Goal: Task Accomplishment & Management: Manage account settings

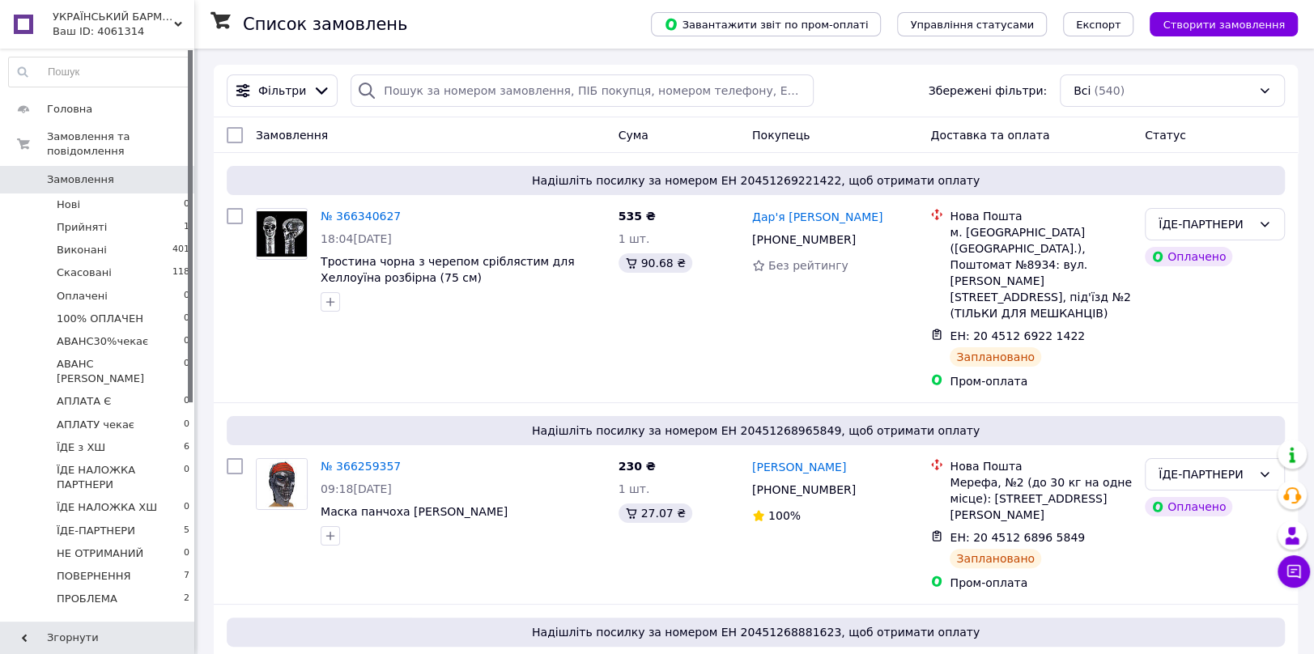
click at [121, 16] on span "УКРАЇНСЬКИЙ БАРМАЛЄЙ" at bounding box center [113, 17] width 121 height 15
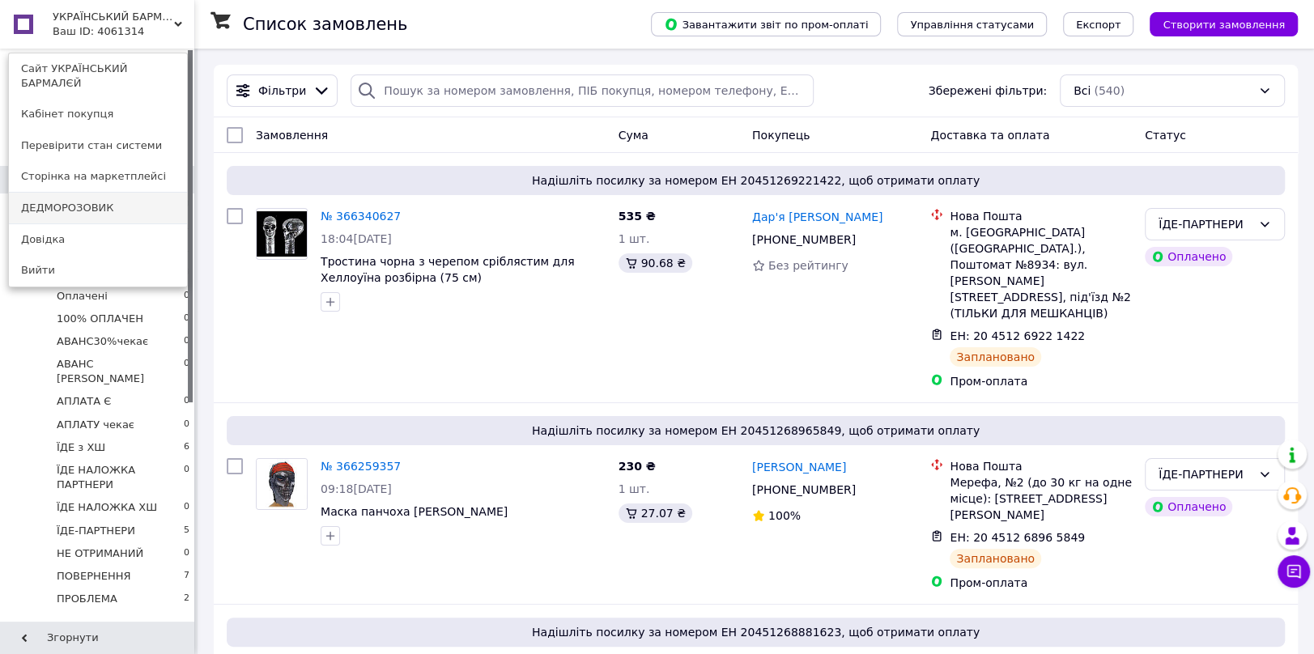
click at [75, 195] on link "ДЕДМОРОЗОВИК" at bounding box center [98, 208] width 178 height 31
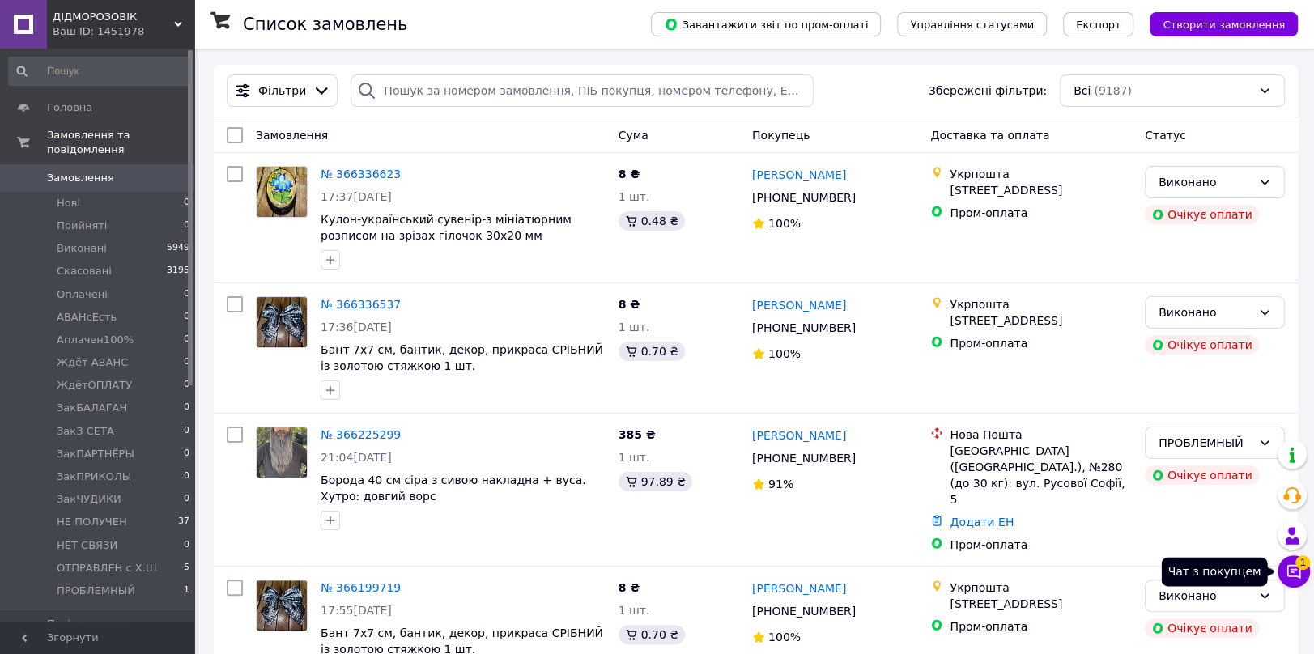
click at [1300, 573] on icon at bounding box center [1294, 571] width 16 height 16
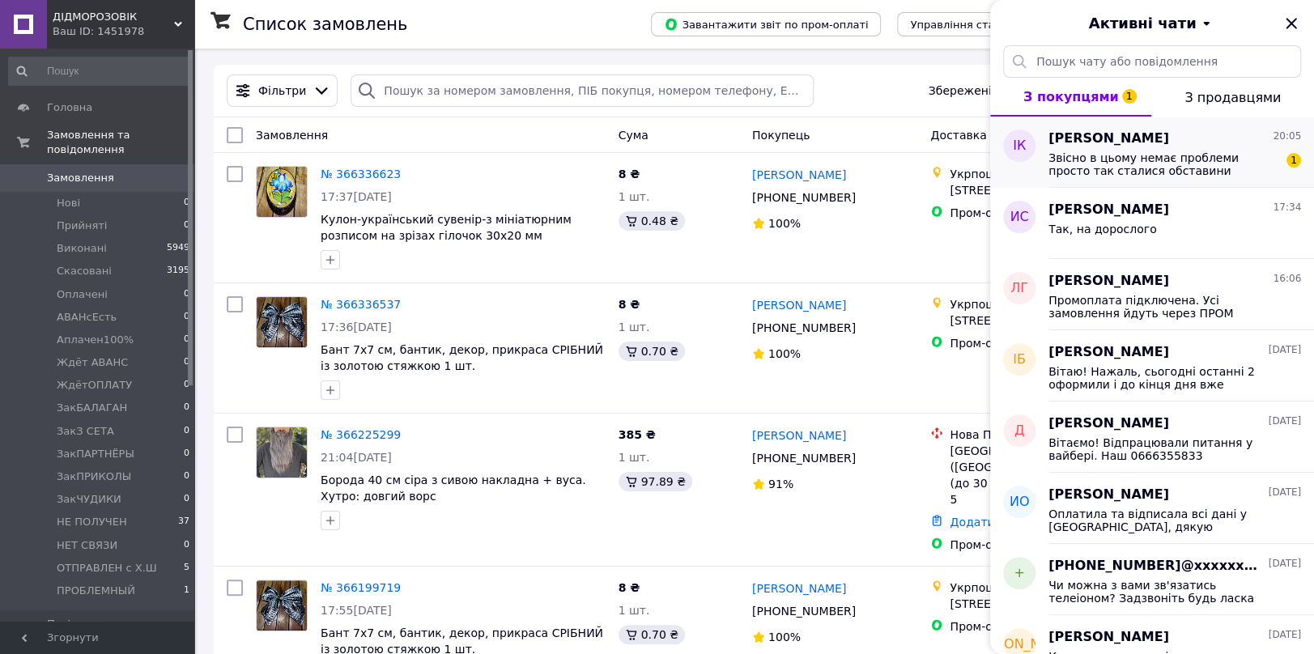
click at [1103, 151] on span "Звісно в цьому немає проблеми просто так сталися обставини" at bounding box center [1163, 164] width 230 height 26
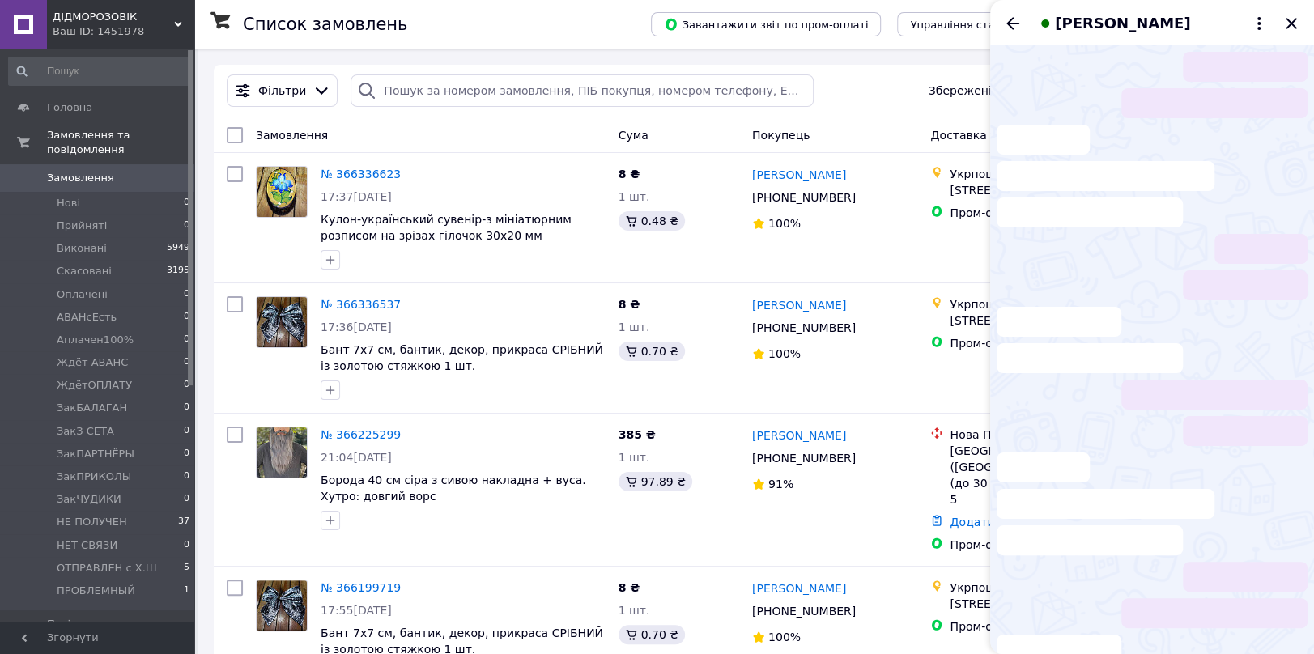
scroll to position [342, 0]
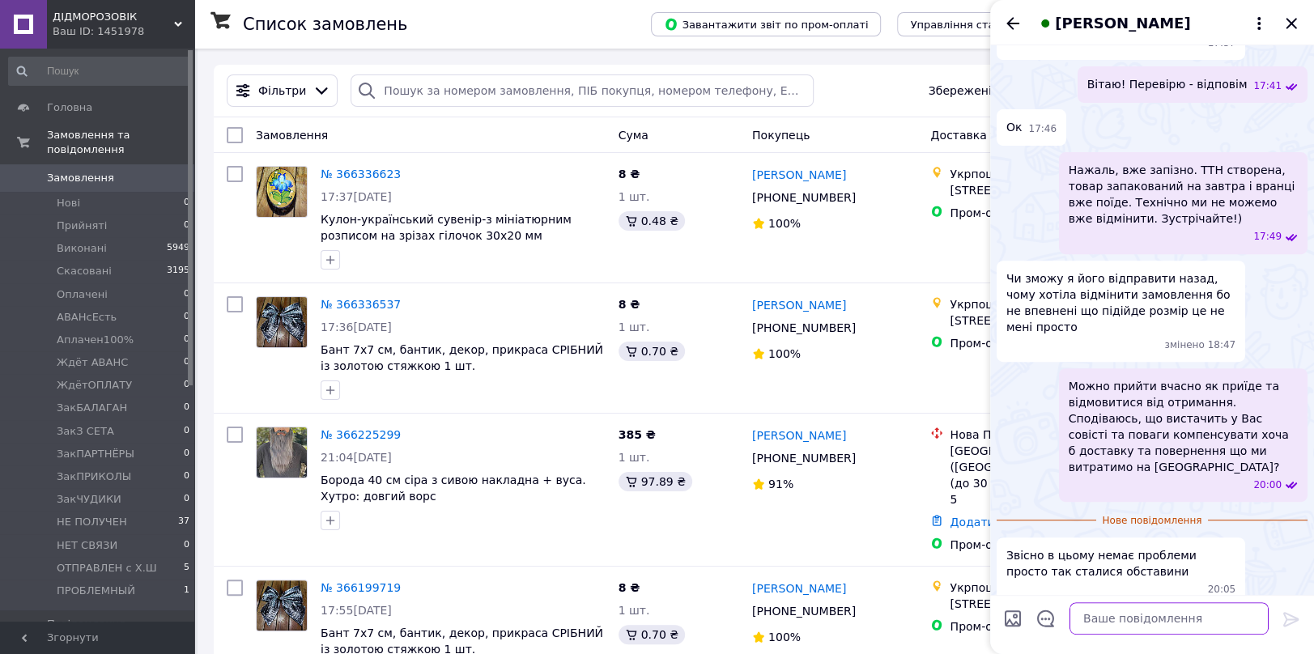
click at [1116, 629] on textarea at bounding box center [1168, 618] width 199 height 32
type textarea "А чому тут пишете?т У нас є з Вами вайбер де все у нас в [GEOGRAPHIC_DATA]..."
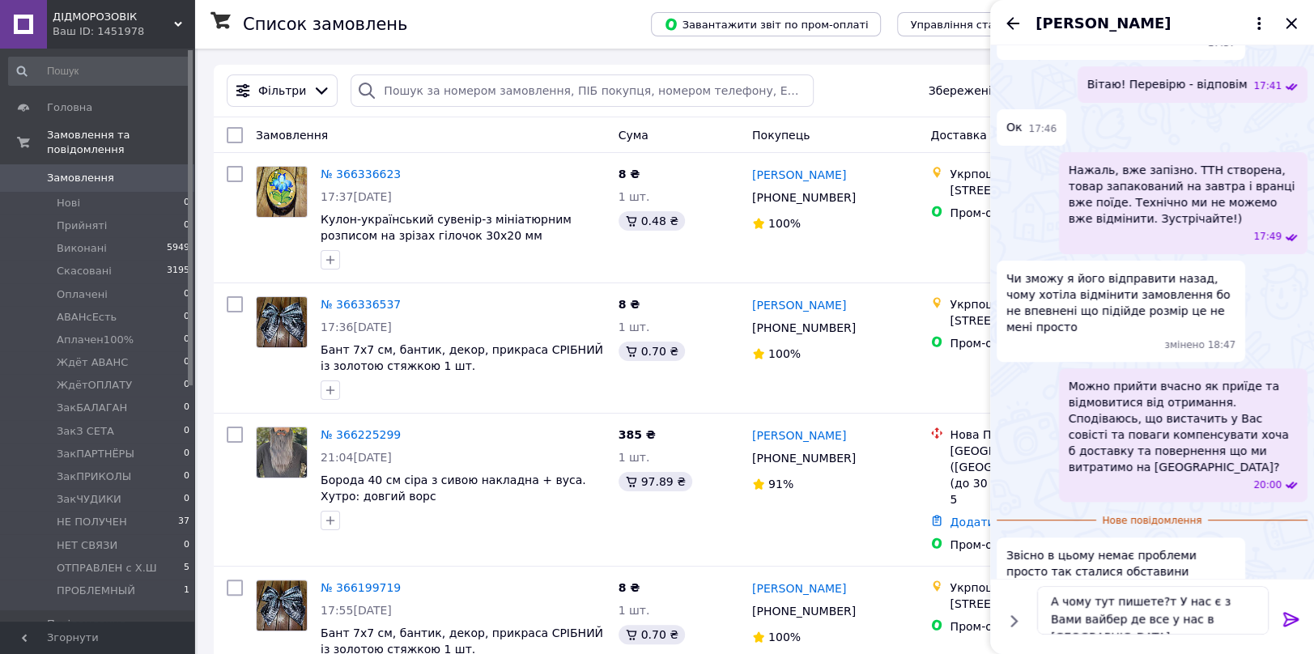
click at [1294, 614] on icon at bounding box center [1291, 619] width 19 height 19
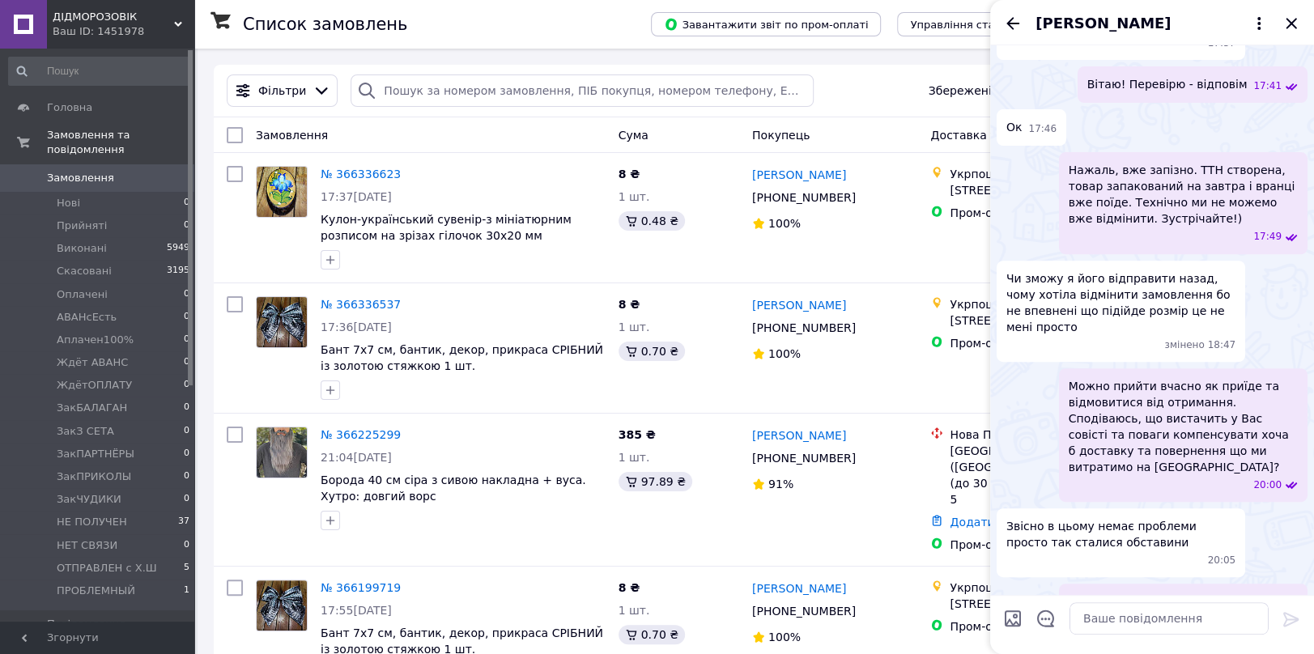
scroll to position [389, 0]
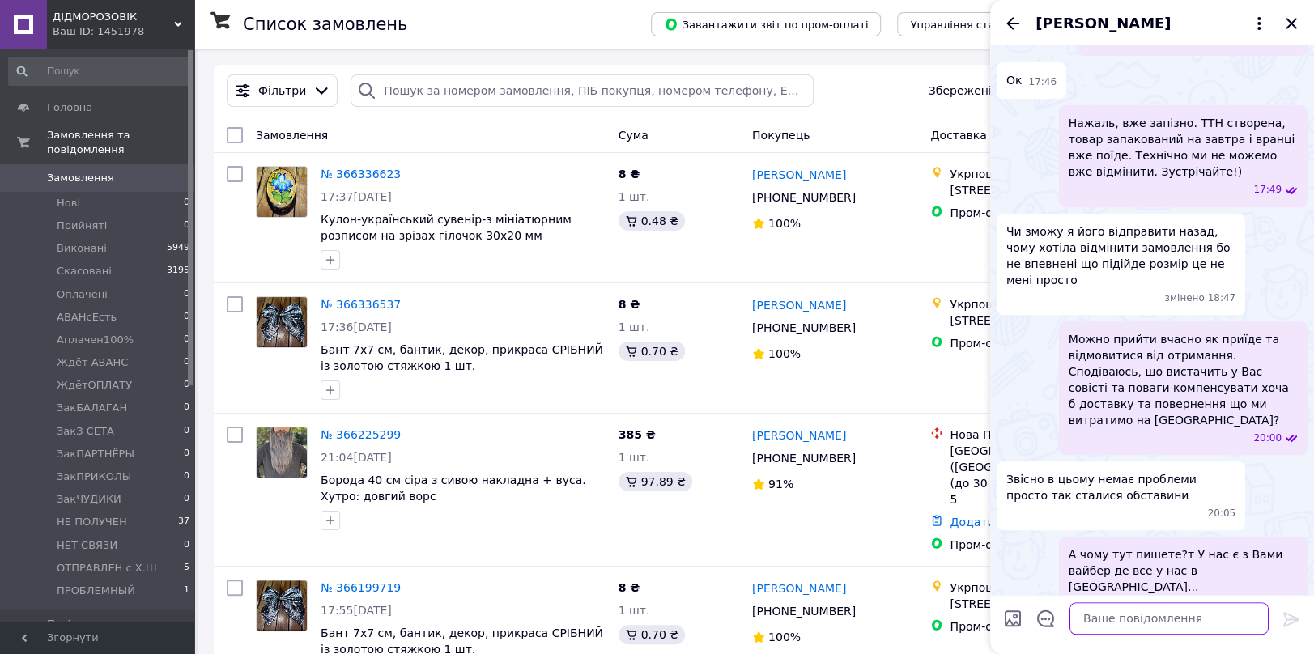
click at [1102, 623] on textarea at bounding box center [1168, 618] width 199 height 32
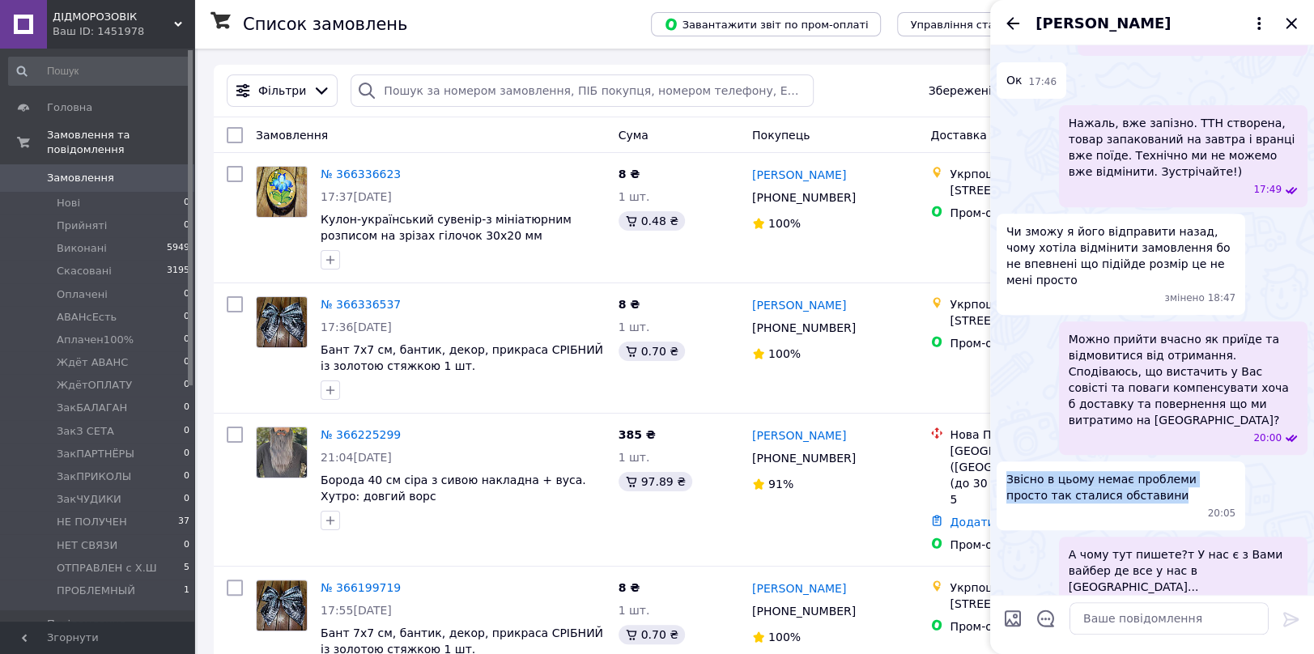
drag, startPoint x: 1005, startPoint y: 463, endPoint x: 1139, endPoint y: 478, distance: 134.4
click at [1139, 478] on span "Звісно в цьому немає проблеми просто так сталися обставини" at bounding box center [1120, 487] width 229 height 32
copy span "Звісно в цьому немає проблеми просто так сталися обставини"
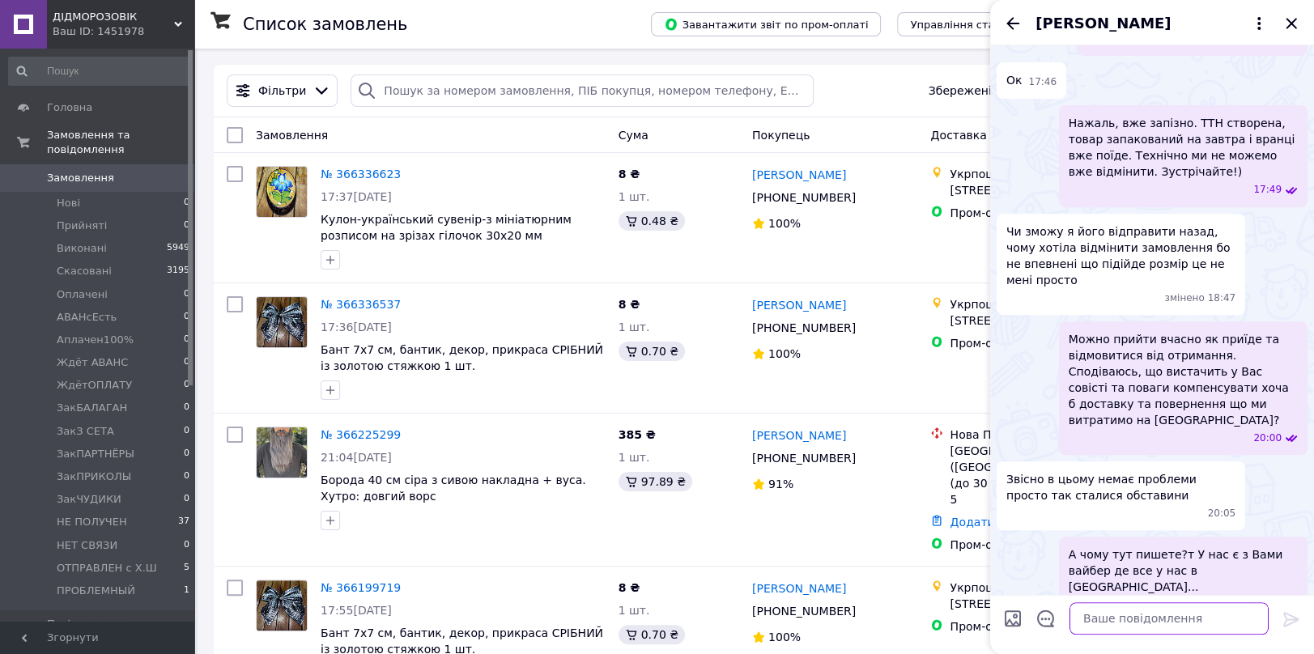
click at [1080, 619] on textarea at bounding box center [1168, 618] width 199 height 32
paste textarea "Звісно в цьому немає проблеми просто так сталися обставини"
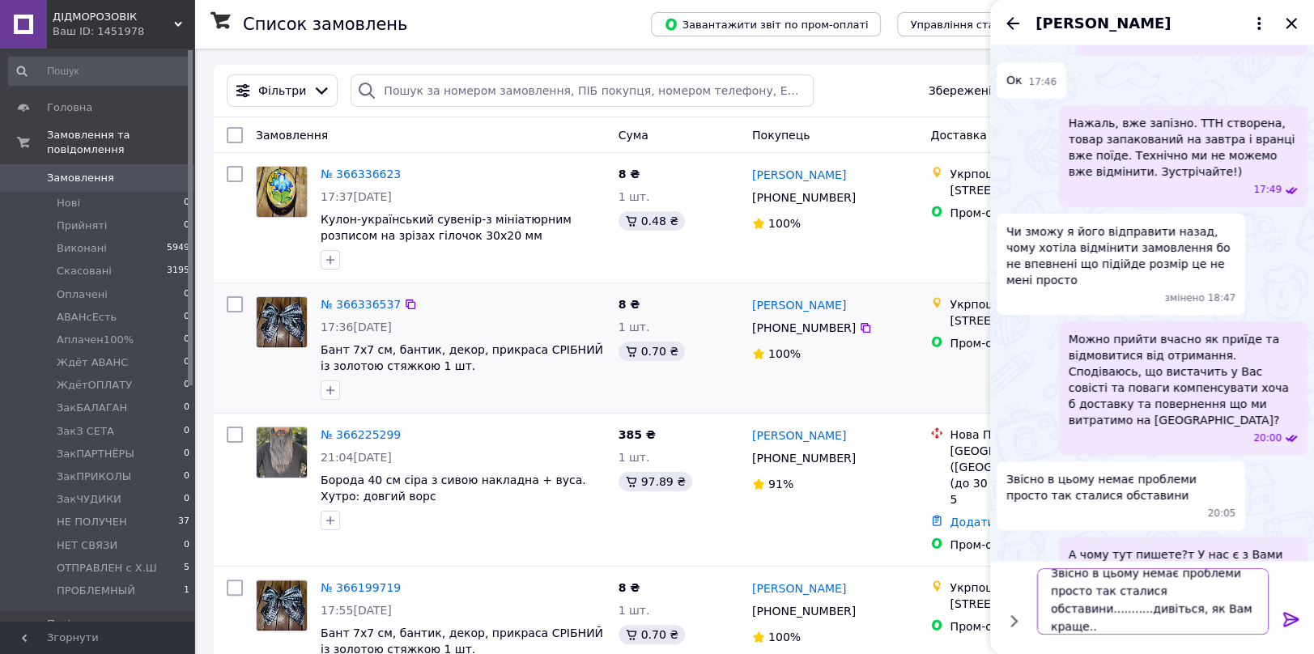
scroll to position [1, 0]
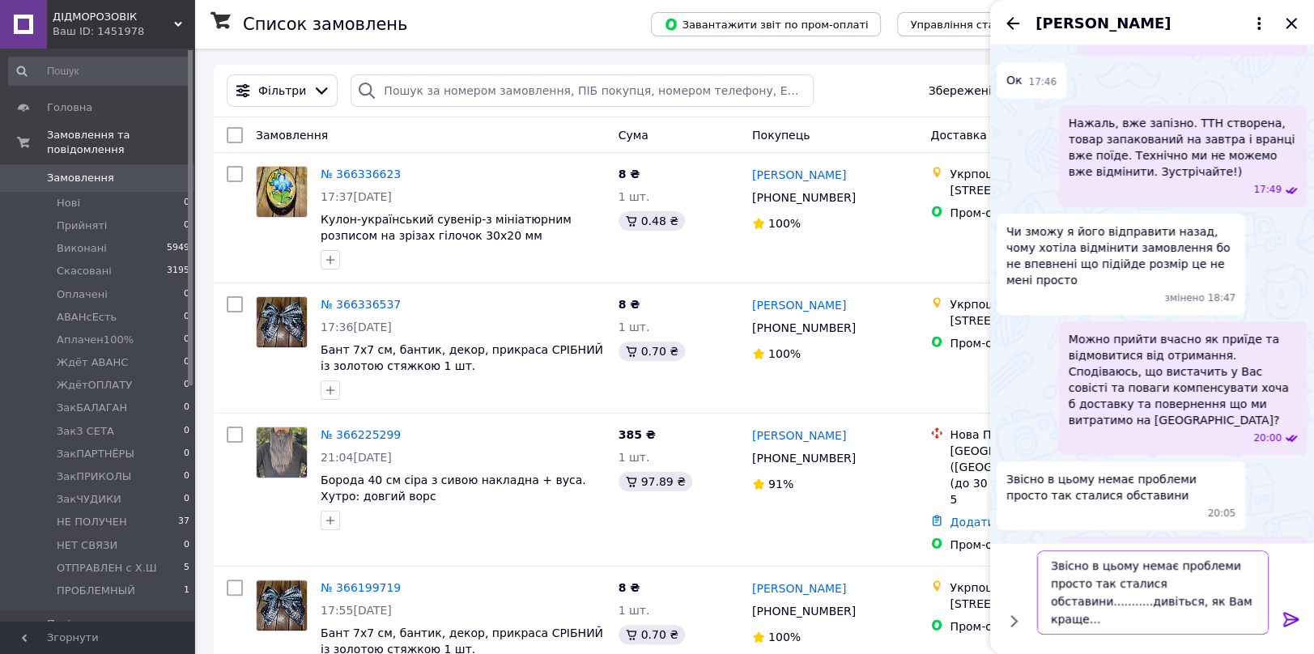
type textarea "Звісно в цьому немає проблеми просто так сталися обставини...........дивіться, …"
click at [1288, 615] on icon at bounding box center [1291, 619] width 19 height 19
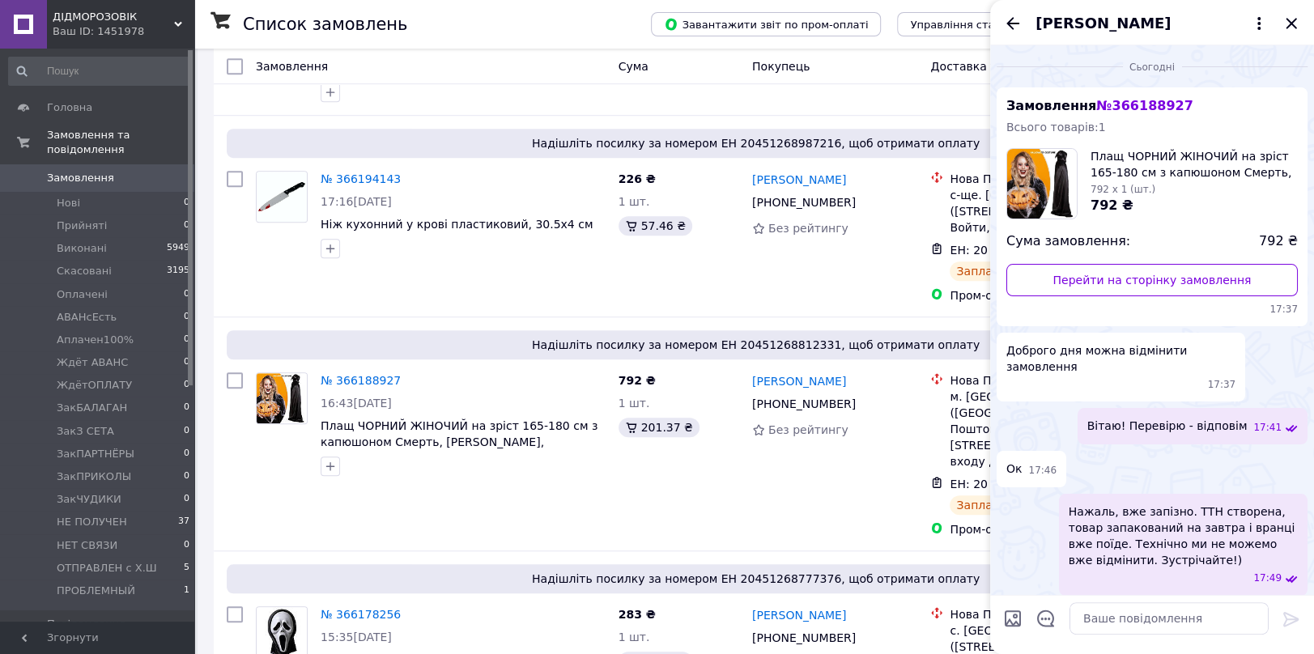
scroll to position [719, 0]
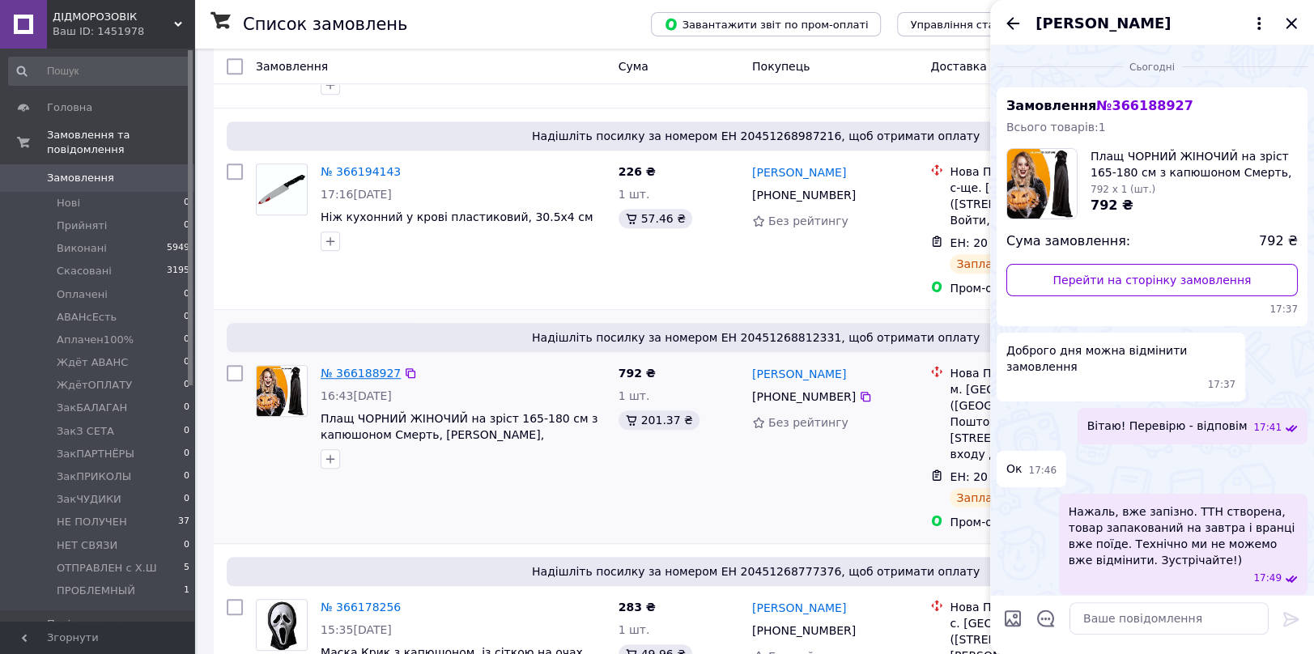
click at [351, 367] on link "№ 366188927" at bounding box center [361, 373] width 80 height 13
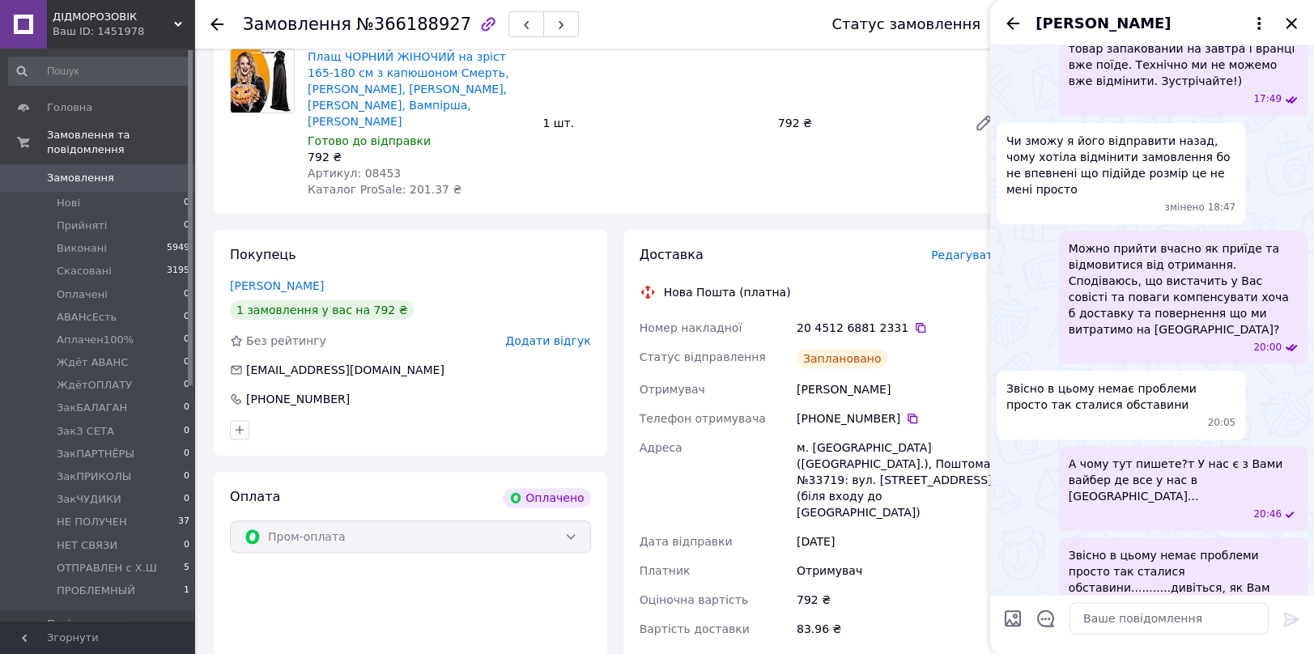
scroll to position [359, 0]
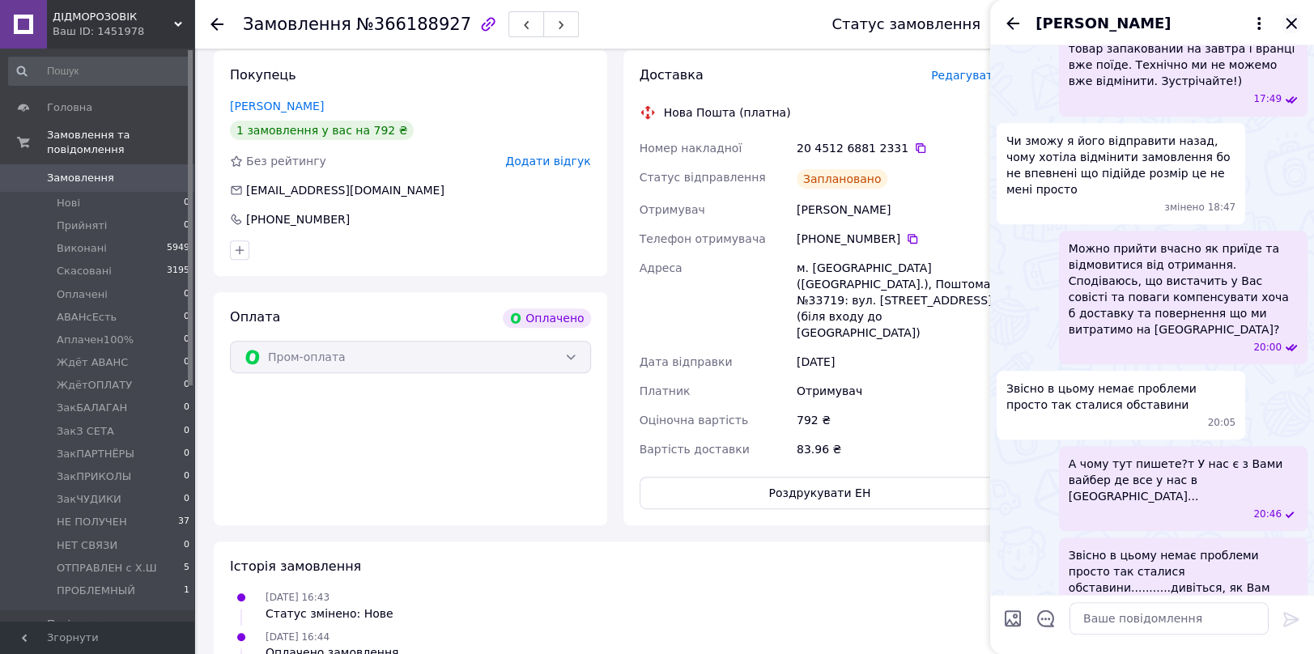
click at [1292, 23] on icon "Закрити" at bounding box center [1291, 23] width 11 height 11
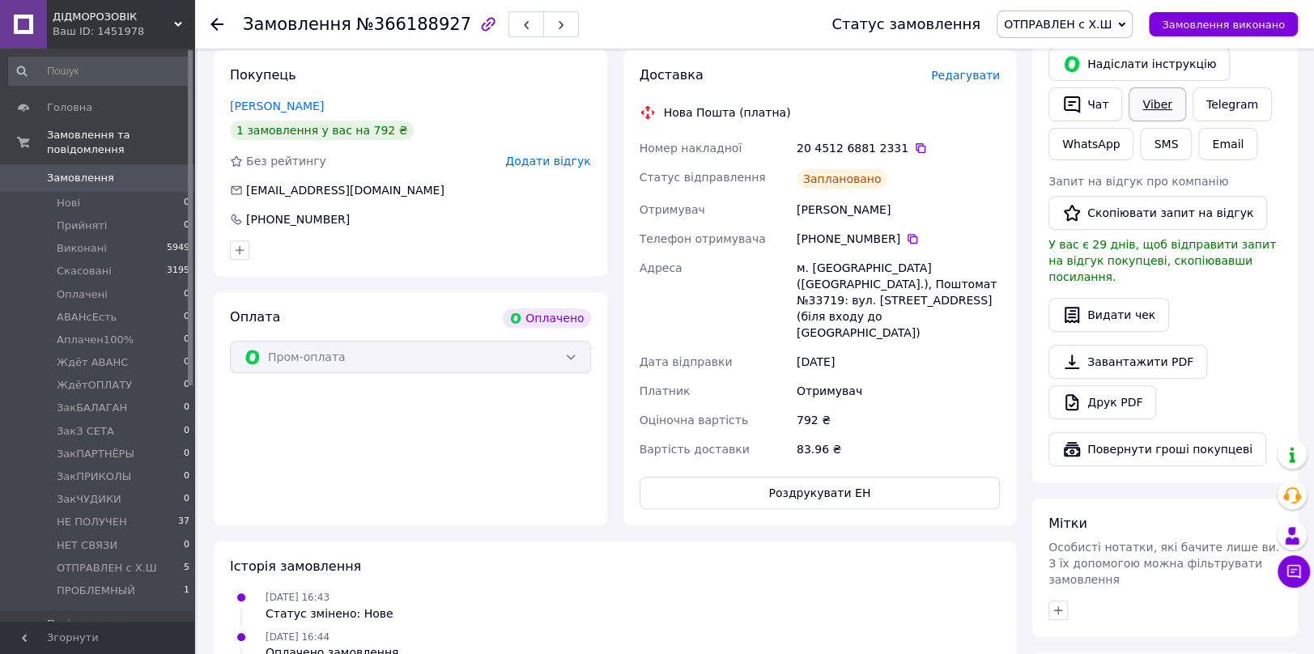
click at [1166, 100] on link "Viber" at bounding box center [1157, 104] width 57 height 34
drag, startPoint x: 798, startPoint y: 369, endPoint x: 839, endPoint y: 368, distance: 40.5
click at [839, 406] on div "792 ₴" at bounding box center [898, 420] width 210 height 29
copy div "792 ₴"
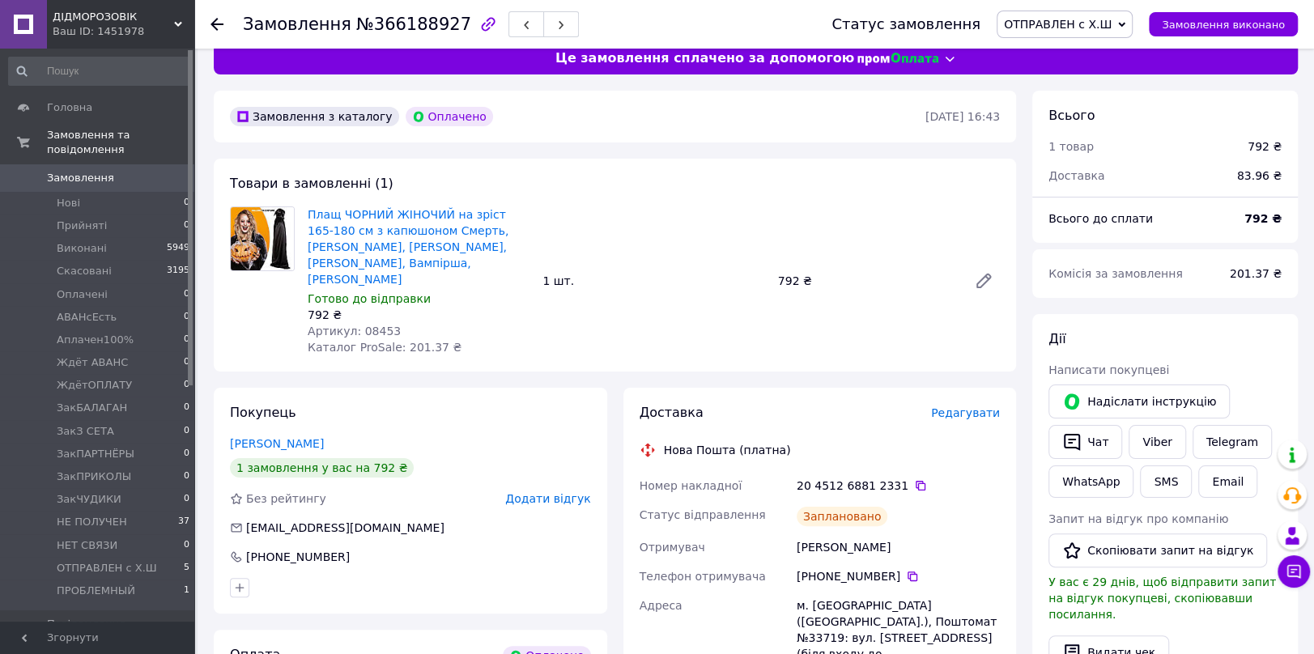
scroll to position [0, 0]
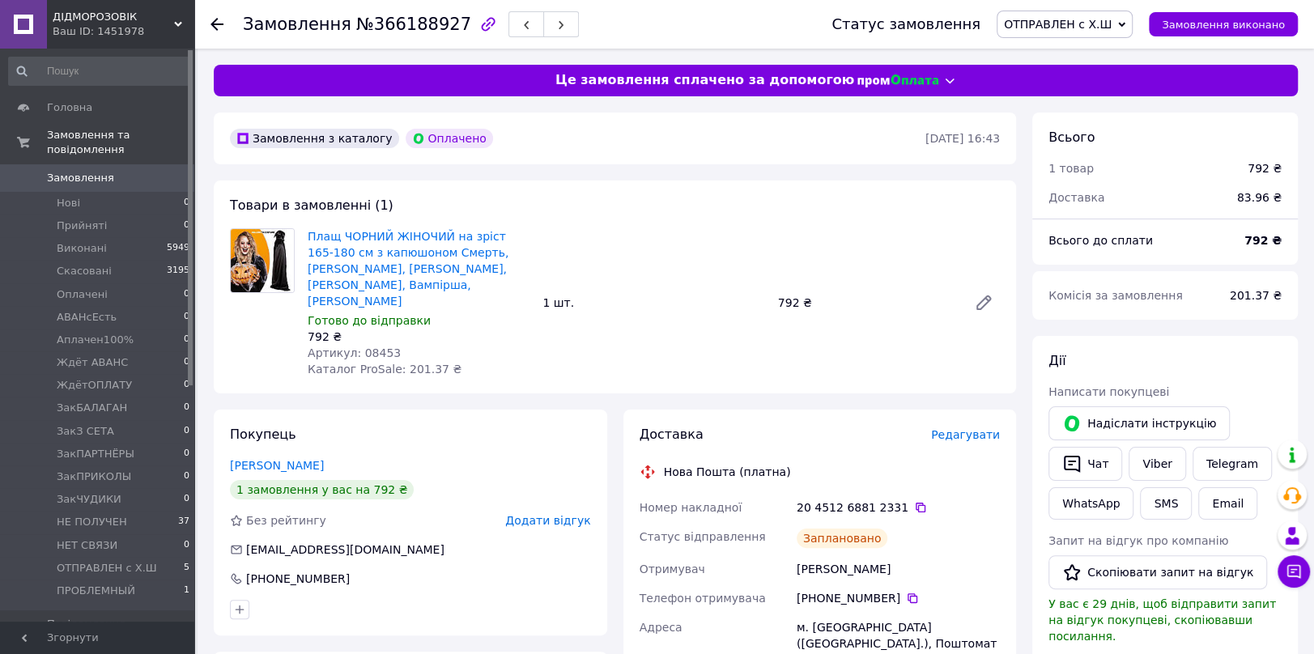
click at [210, 16] on div at bounding box center [216, 24] width 13 height 16
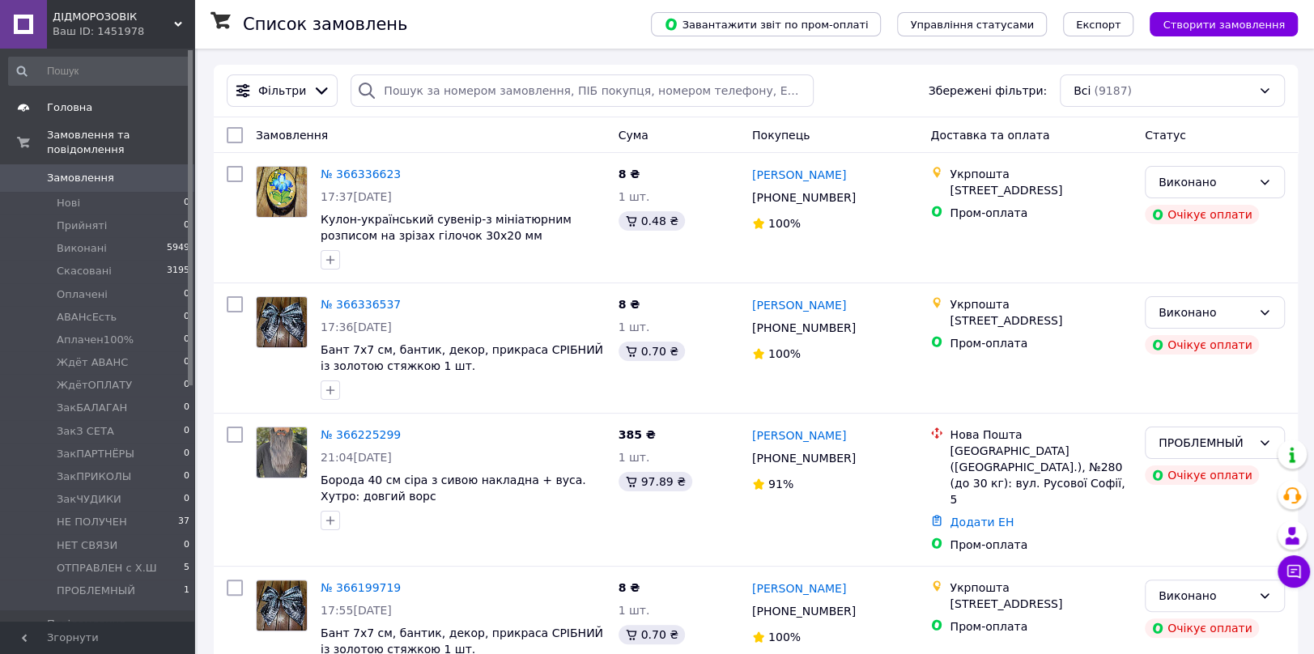
click at [68, 105] on span "Головна" at bounding box center [69, 107] width 45 height 15
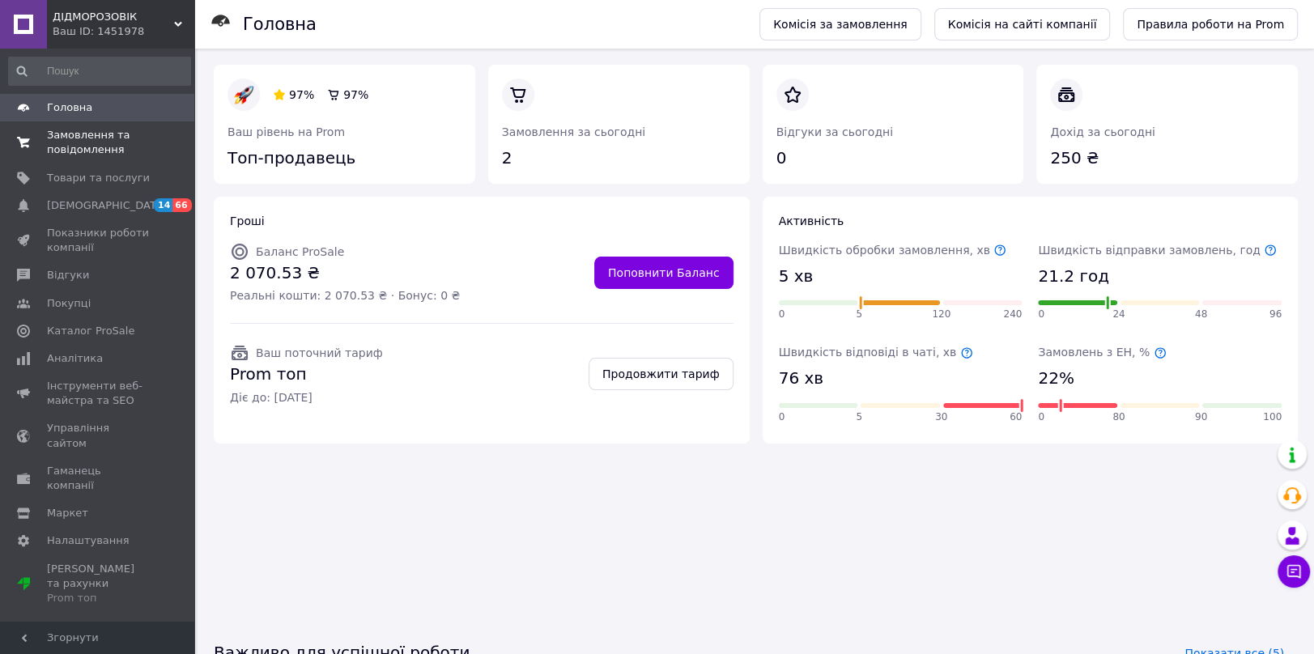
click at [70, 133] on span "Замовлення та повідомлення" at bounding box center [98, 142] width 103 height 29
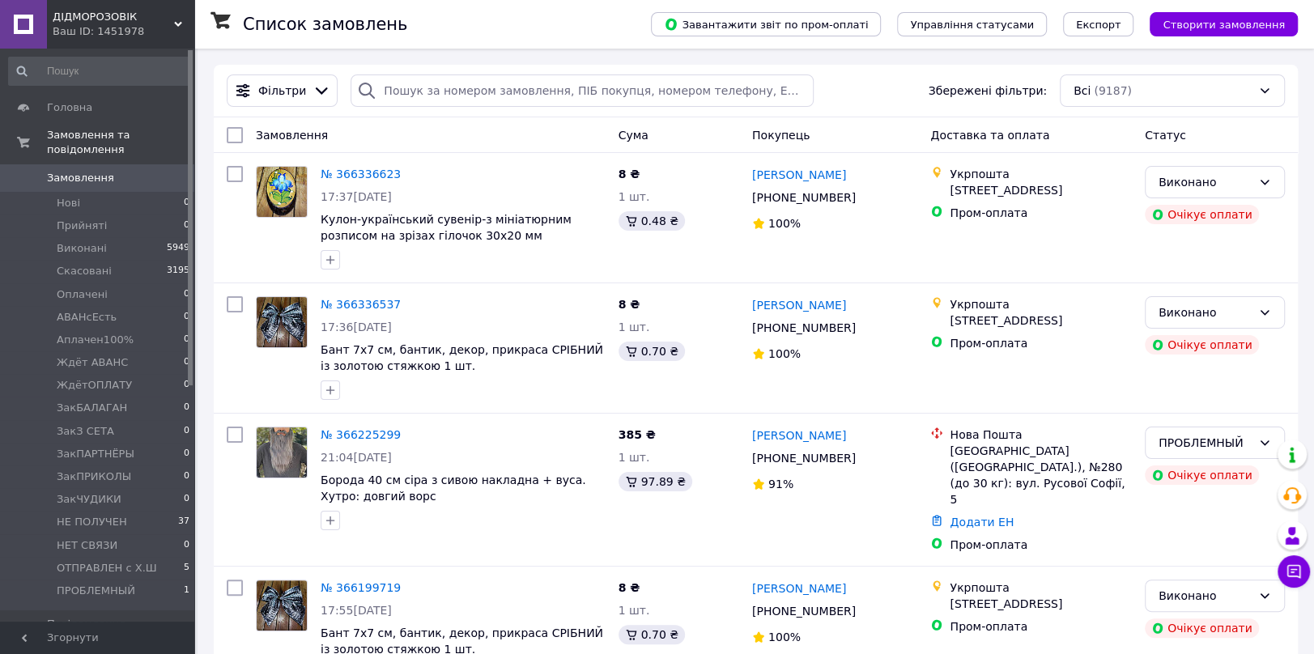
click at [103, 25] on div "Ваш ID: 1451978" at bounding box center [124, 31] width 142 height 15
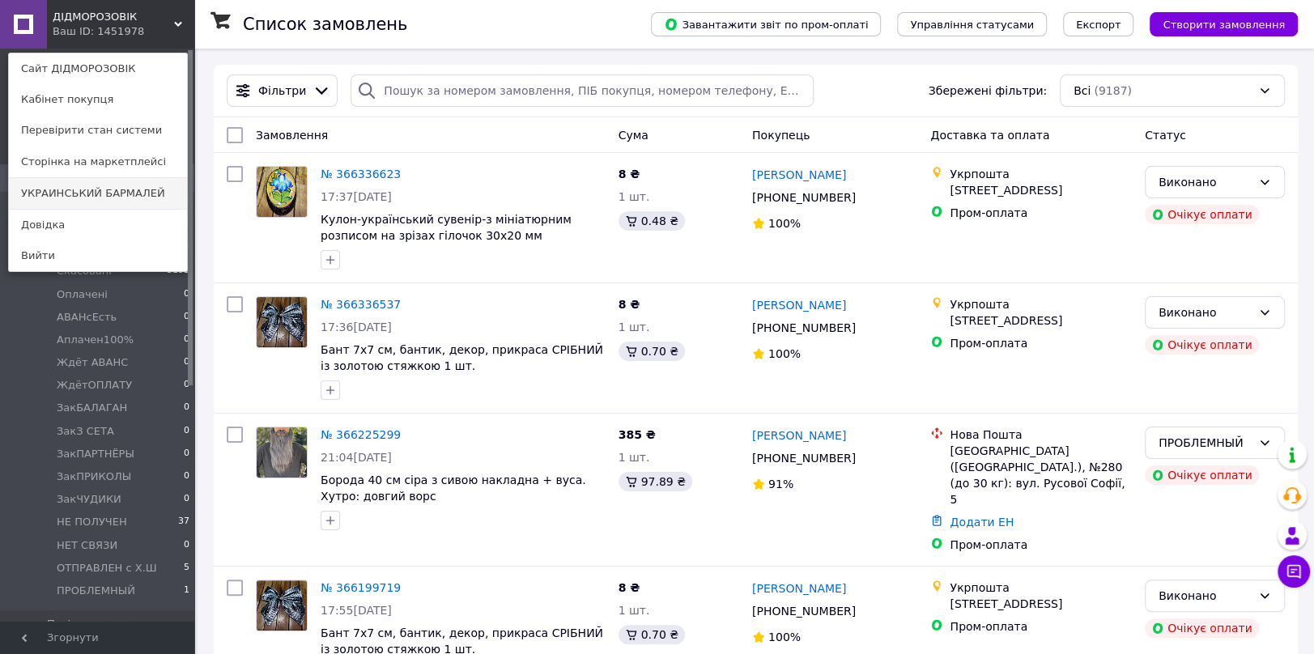
click at [68, 190] on link "УКРАИНСЬКИЙ БАРМАЛЕЙ" at bounding box center [98, 193] width 178 height 31
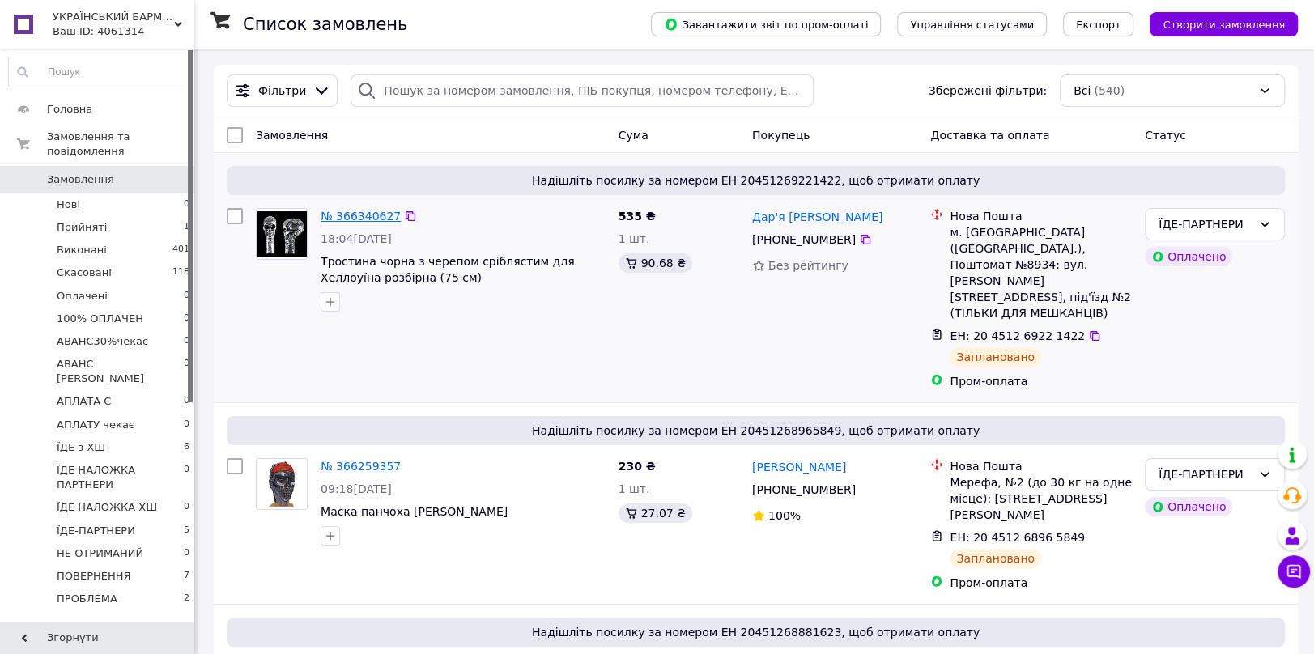
click at [355, 210] on link "№ 366340627" at bounding box center [361, 216] width 80 height 13
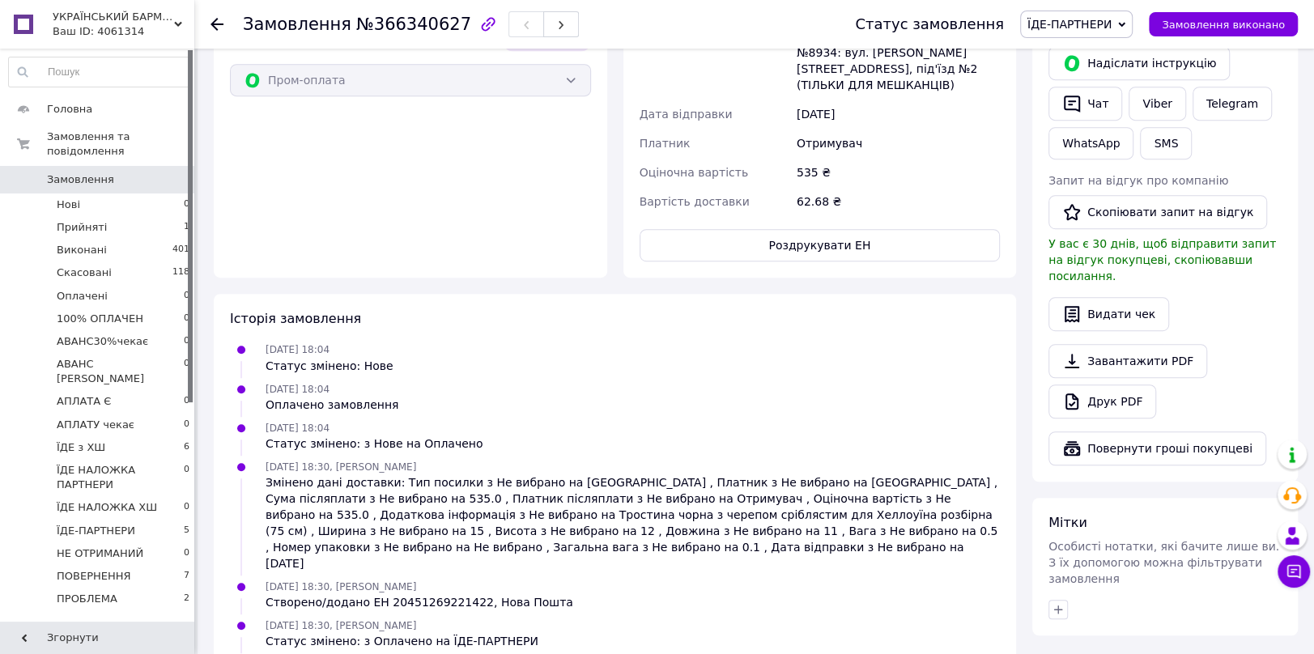
scroll to position [232, 0]
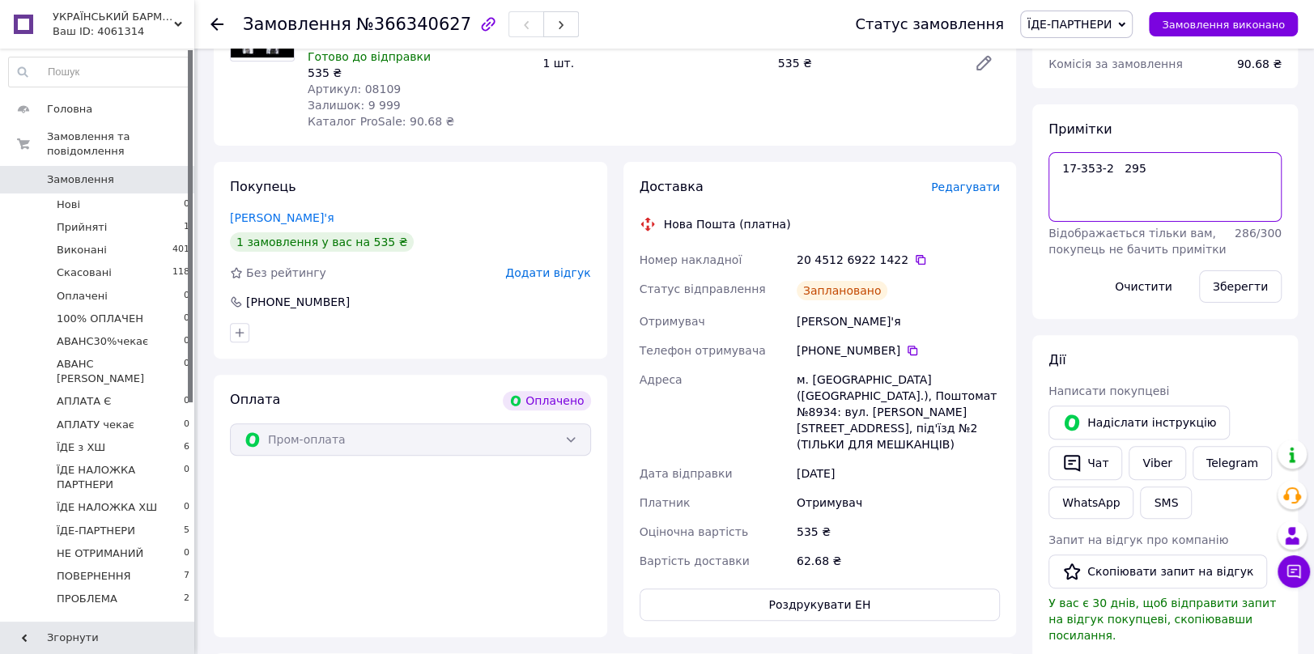
drag, startPoint x: 1108, startPoint y: 166, endPoint x: 1059, endPoint y: 166, distance: 48.6
click at [1059, 166] on textarea "17-353-2 295" at bounding box center [1164, 187] width 233 height 70
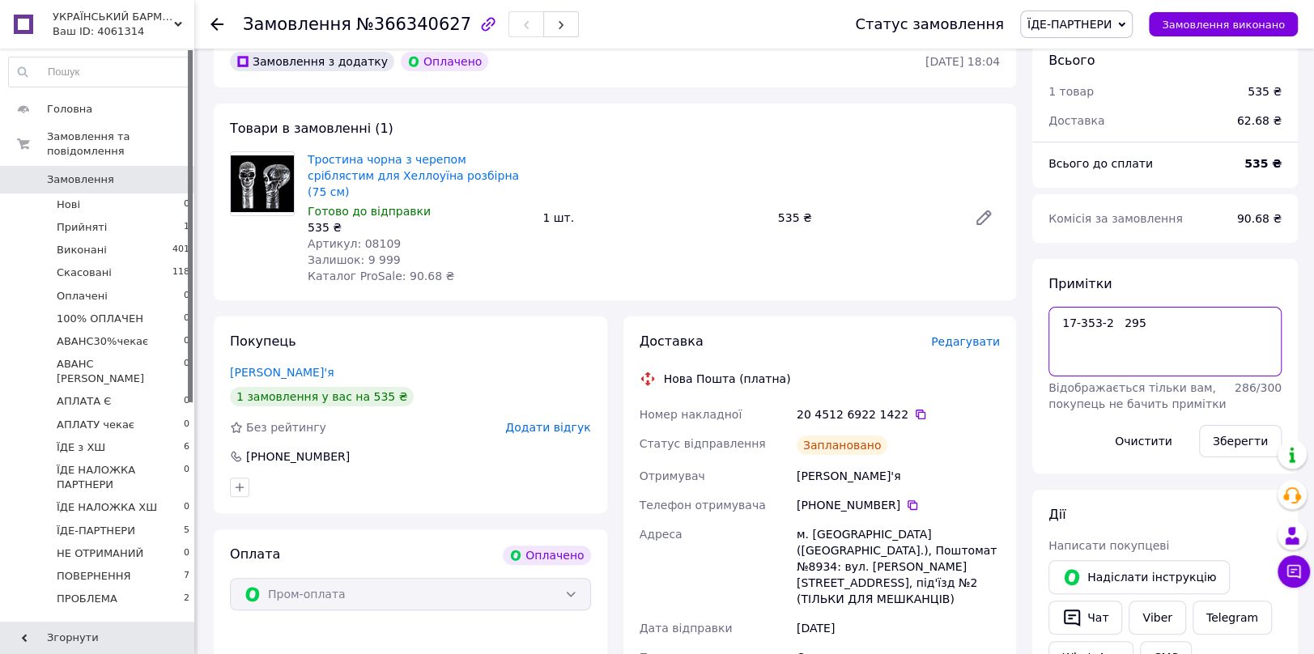
scroll to position [0, 0]
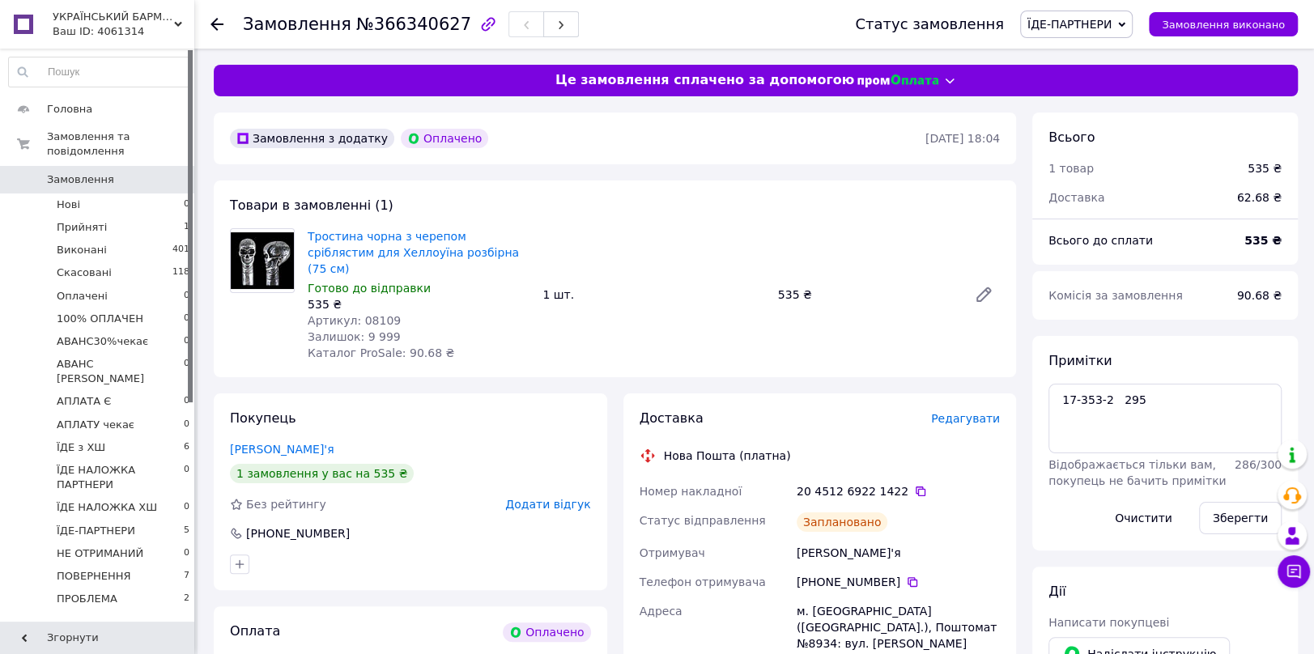
click at [844, 261] on div "Тростина чорна з черепом сріблястим для Хеллоуїна розбірна (75 см) Готово до ві…" at bounding box center [653, 294] width 705 height 139
click at [219, 23] on use at bounding box center [216, 24] width 13 height 13
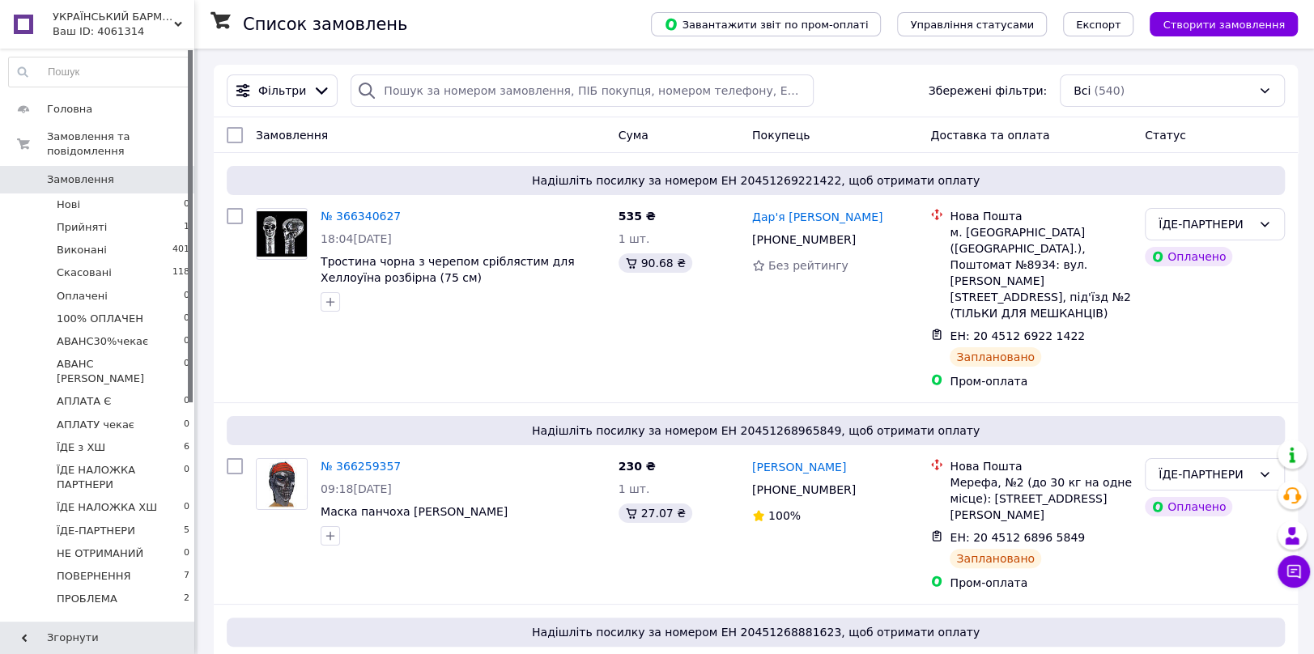
click at [113, 17] on span "УКРАЇНСЬКИЙ БАРМАЛЄЙ" at bounding box center [113, 17] width 121 height 15
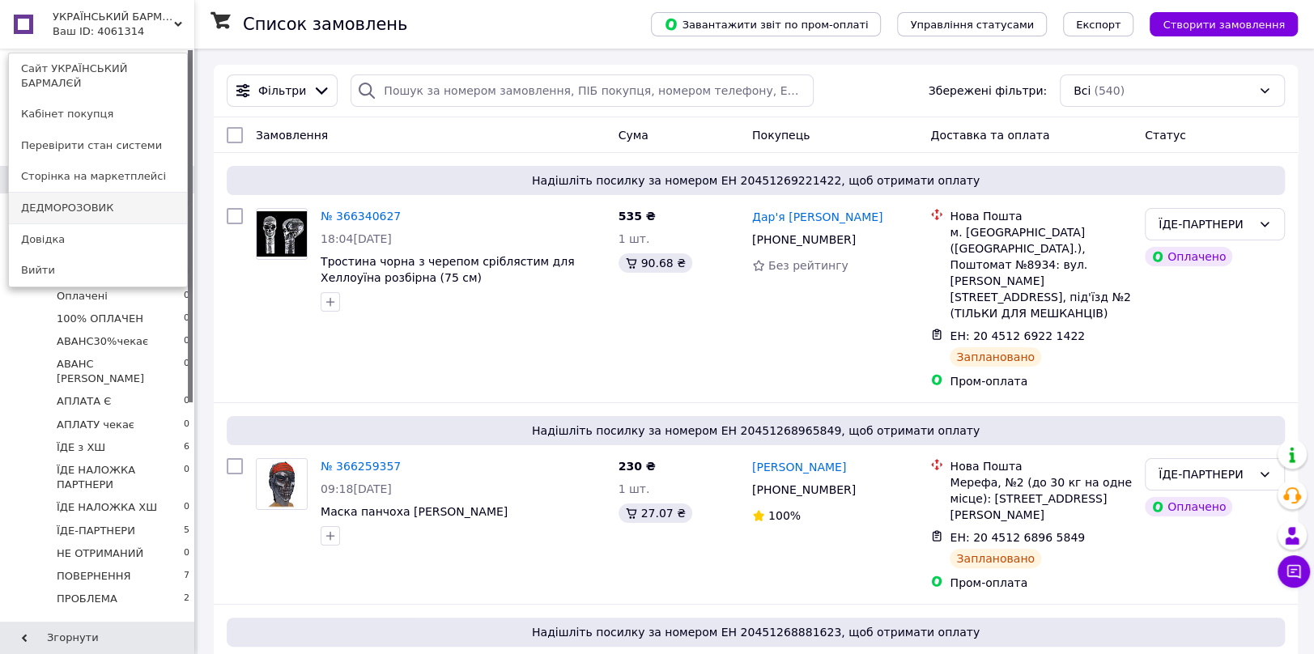
click at [83, 193] on link "ДЕДМОРОЗОВИК" at bounding box center [98, 208] width 178 height 31
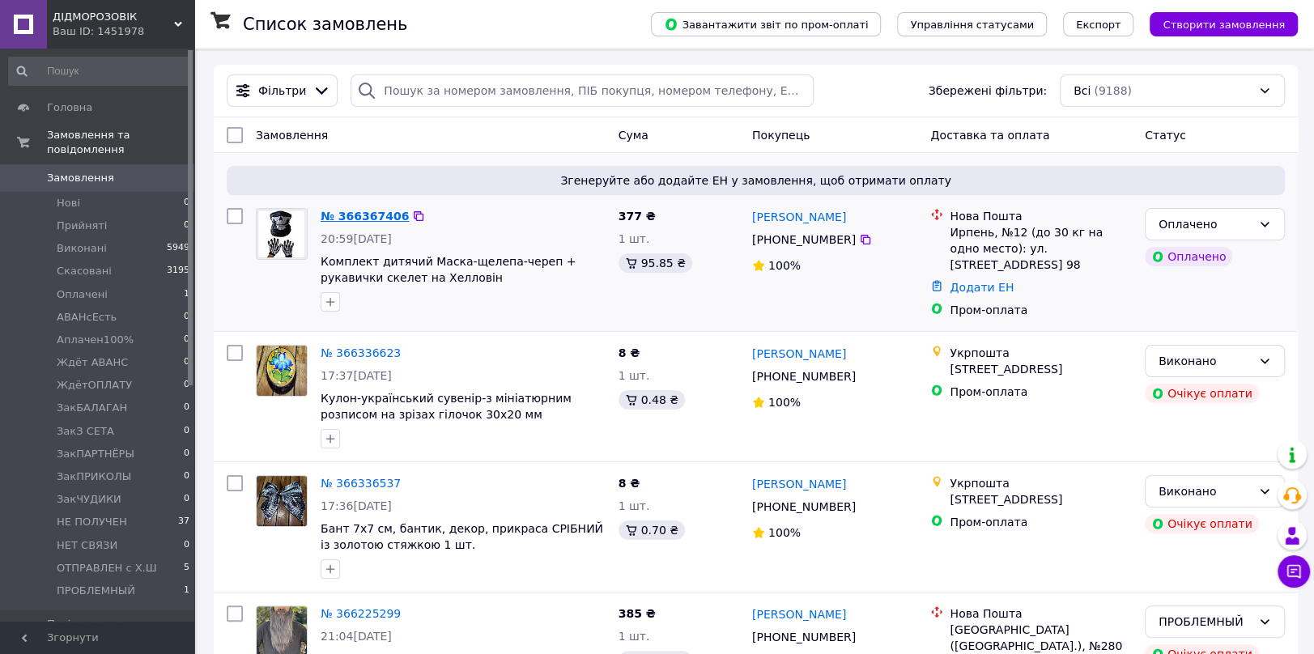
click at [363, 211] on link "№ 366367406" at bounding box center [365, 216] width 88 height 13
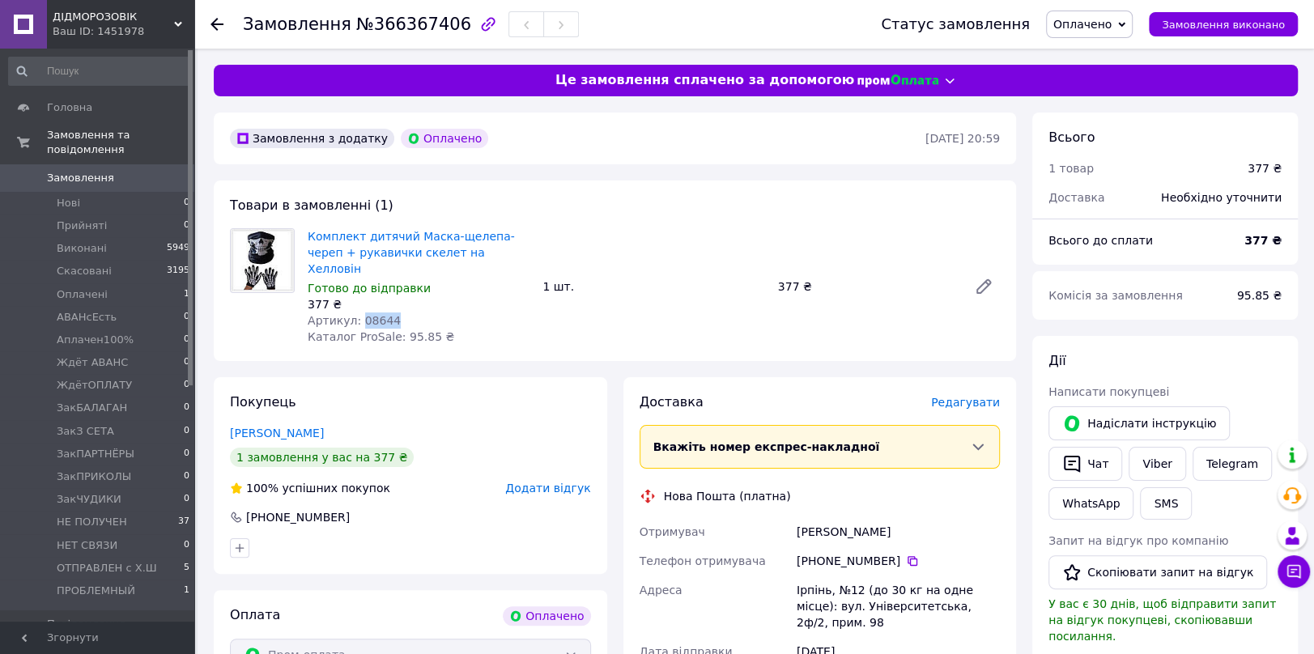
drag, startPoint x: 355, startPoint y: 302, endPoint x: 403, endPoint y: 304, distance: 47.8
click at [403, 312] on div "Артикул: 08644" at bounding box center [419, 320] width 222 height 16
copy span "08644"
click at [970, 396] on span "Редагувати" at bounding box center [965, 402] width 69 height 13
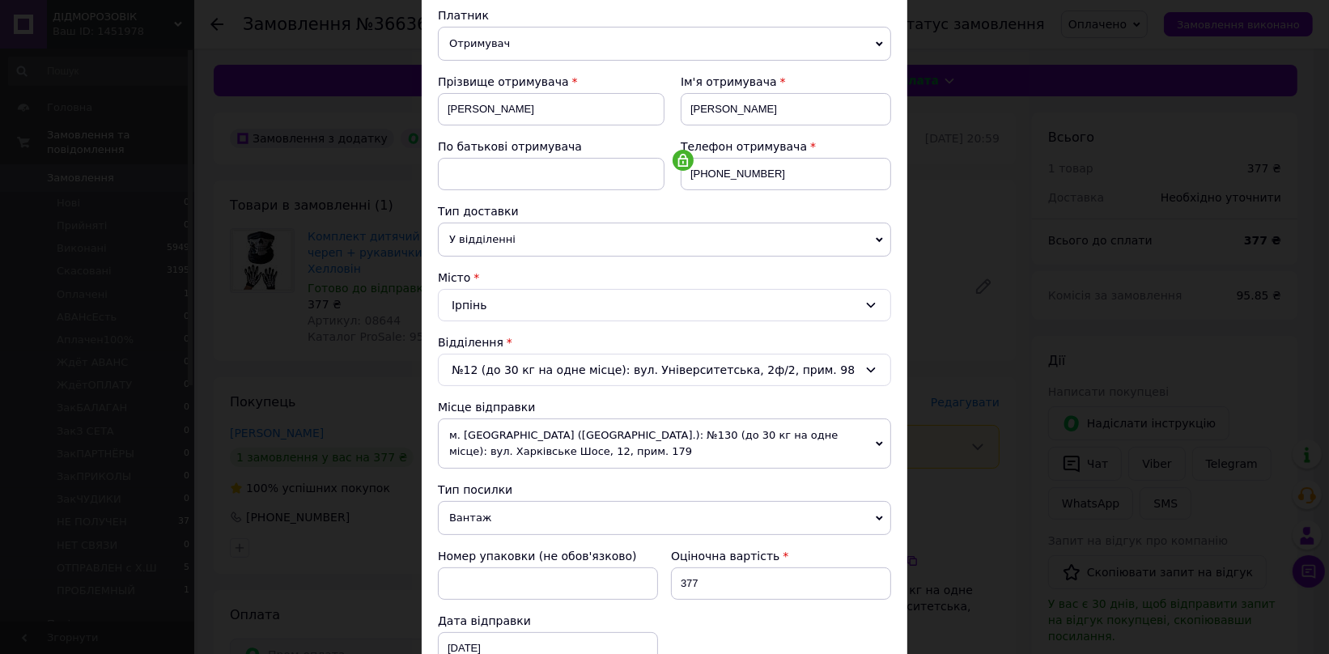
scroll to position [359, 0]
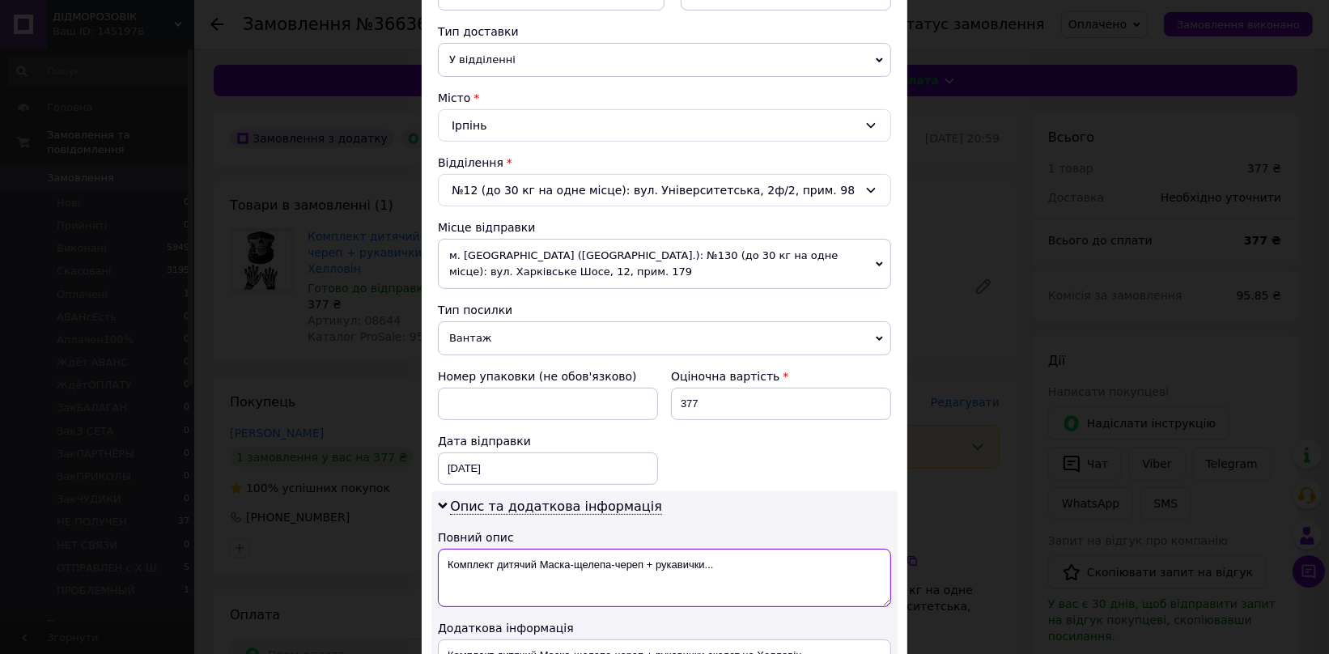
click at [746, 562] on textarea "Комплект дитячий Маска-щелепа-череп + рукавички..." at bounding box center [664, 578] width 453 height 58
type textarea "К"
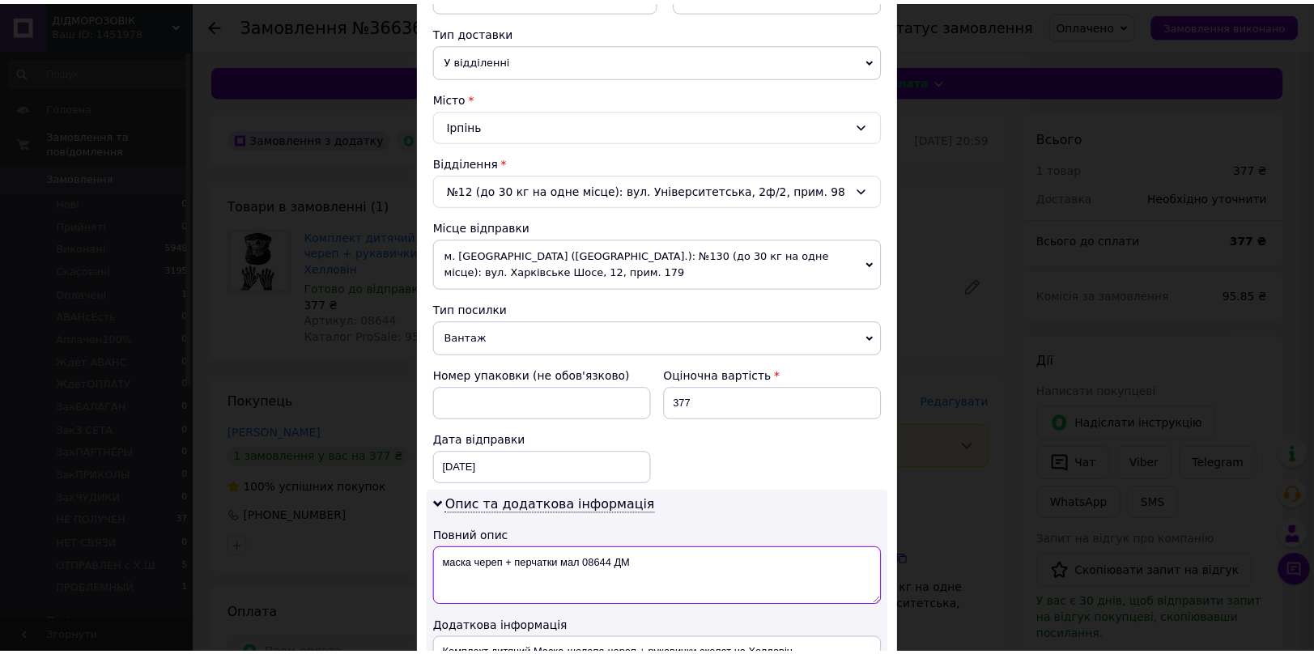
scroll to position [617, 0]
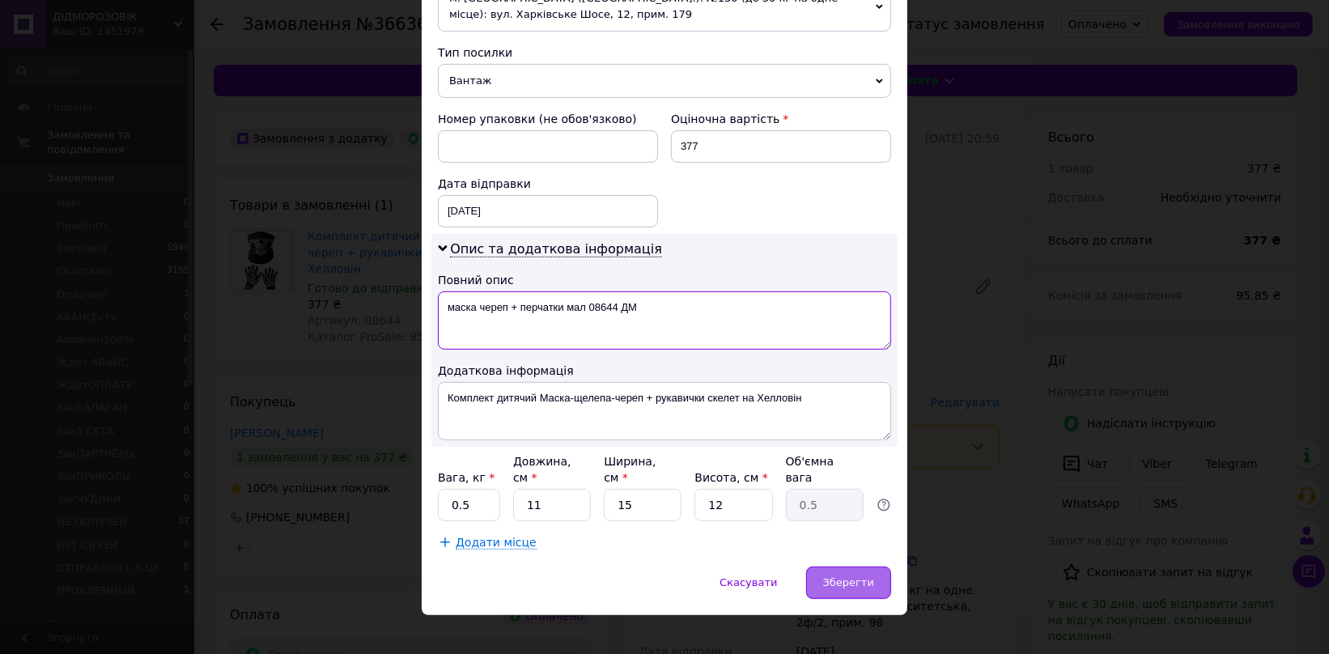
type textarea "маска череп + перчатки мал 08644 ДМ"
click at [862, 576] on span "Зберегти" at bounding box center [848, 582] width 51 height 12
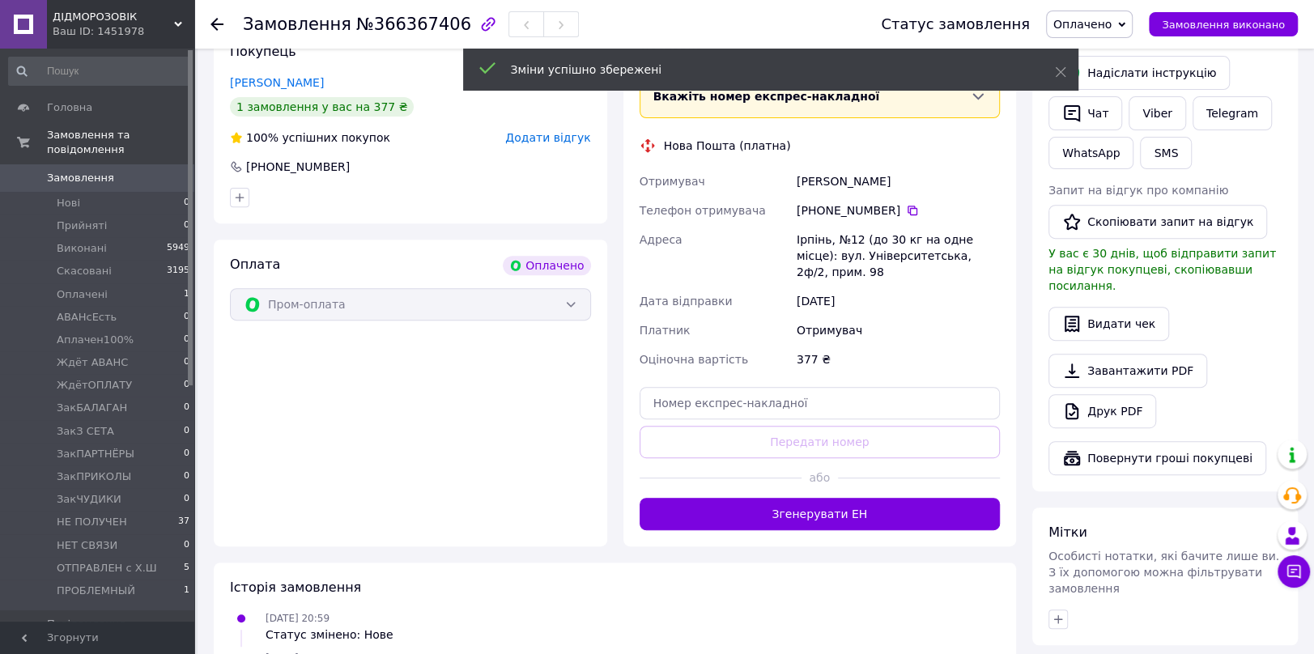
scroll to position [359, 0]
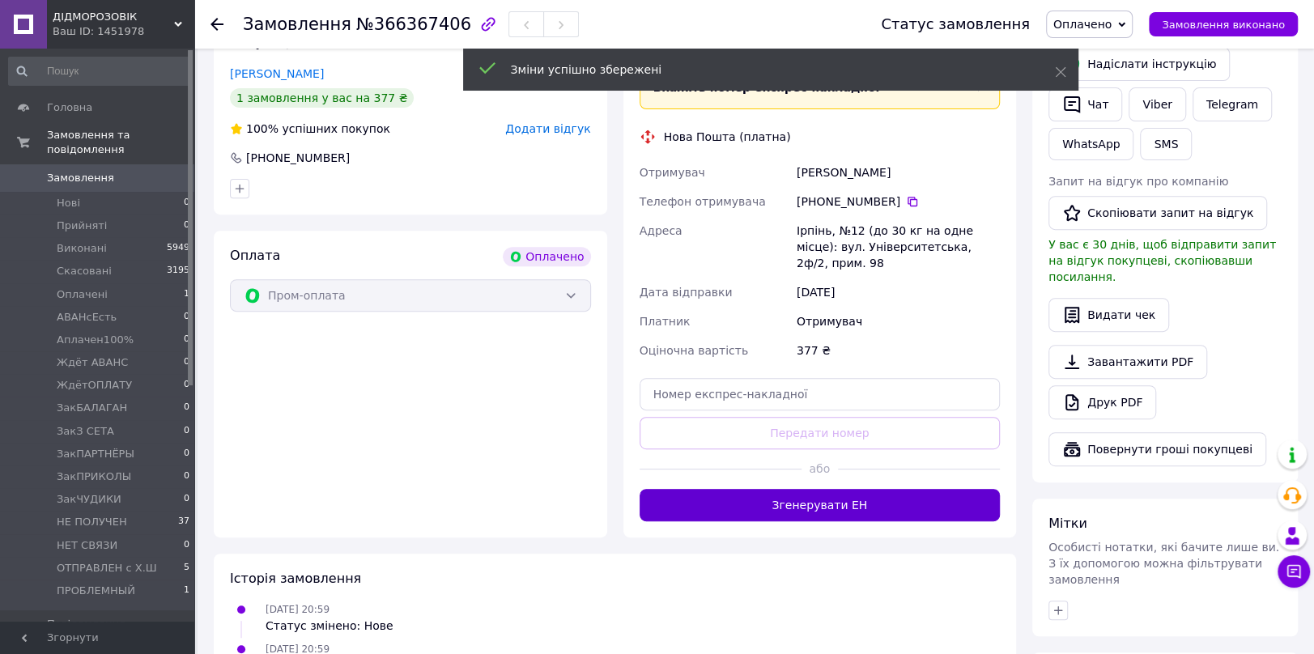
click at [848, 489] on button "Згенерувати ЕН" at bounding box center [820, 505] width 361 height 32
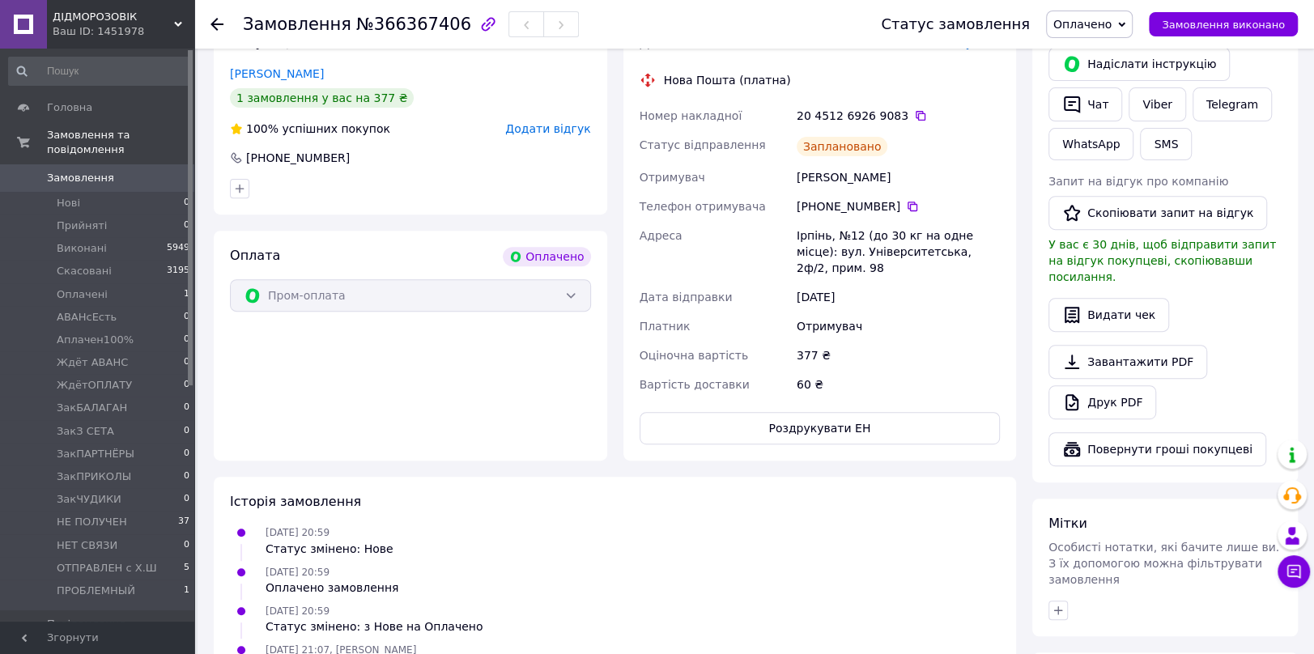
click at [1108, 23] on span "Оплачено" at bounding box center [1082, 24] width 58 height 13
click at [1099, 160] on li "ОТПРАВЛЕН с Х.Ш" at bounding box center [1105, 162] width 117 height 24
click at [1171, 106] on link "Viber" at bounding box center [1157, 104] width 57 height 34
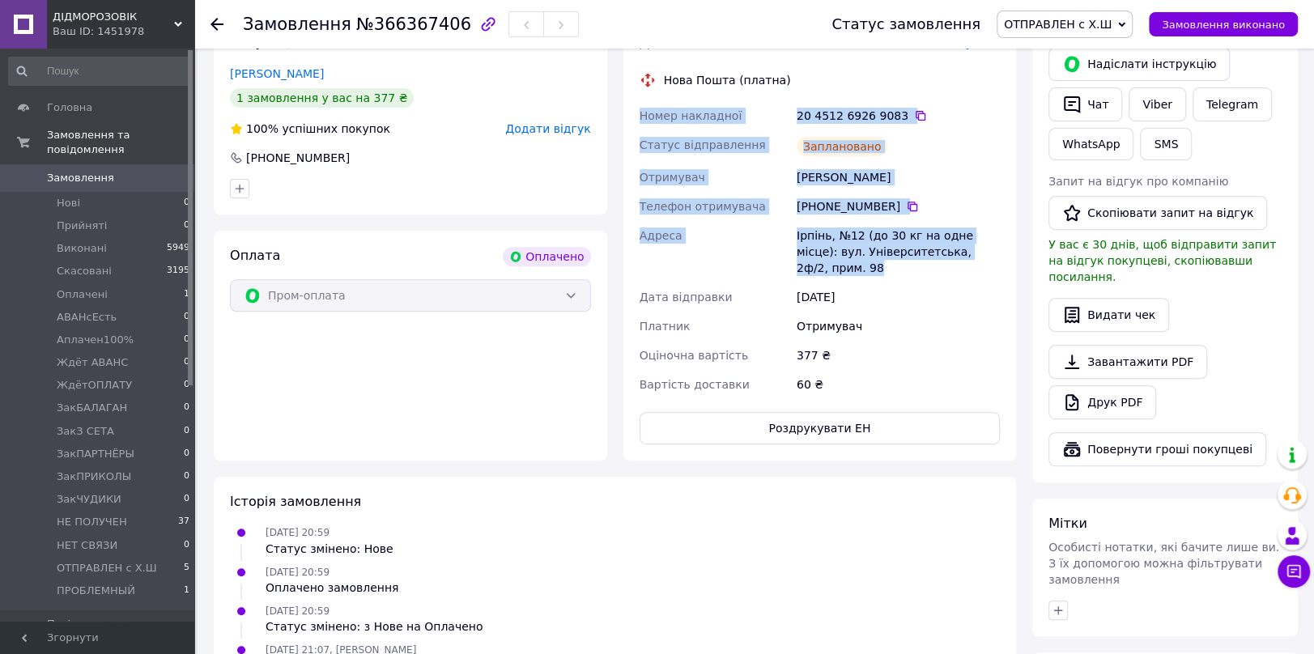
drag, startPoint x: 642, startPoint y: 97, endPoint x: 988, endPoint y: 227, distance: 369.4
click at [988, 227] on div "Номер накладної 20 4512 6926 9083   Статус відправлення Заплановано Отримувач М…" at bounding box center [820, 250] width 368 height 298
copy div "Номер накладної 20 4512 6926 9083   Статус відправлення Заплановано Отримувач М…"
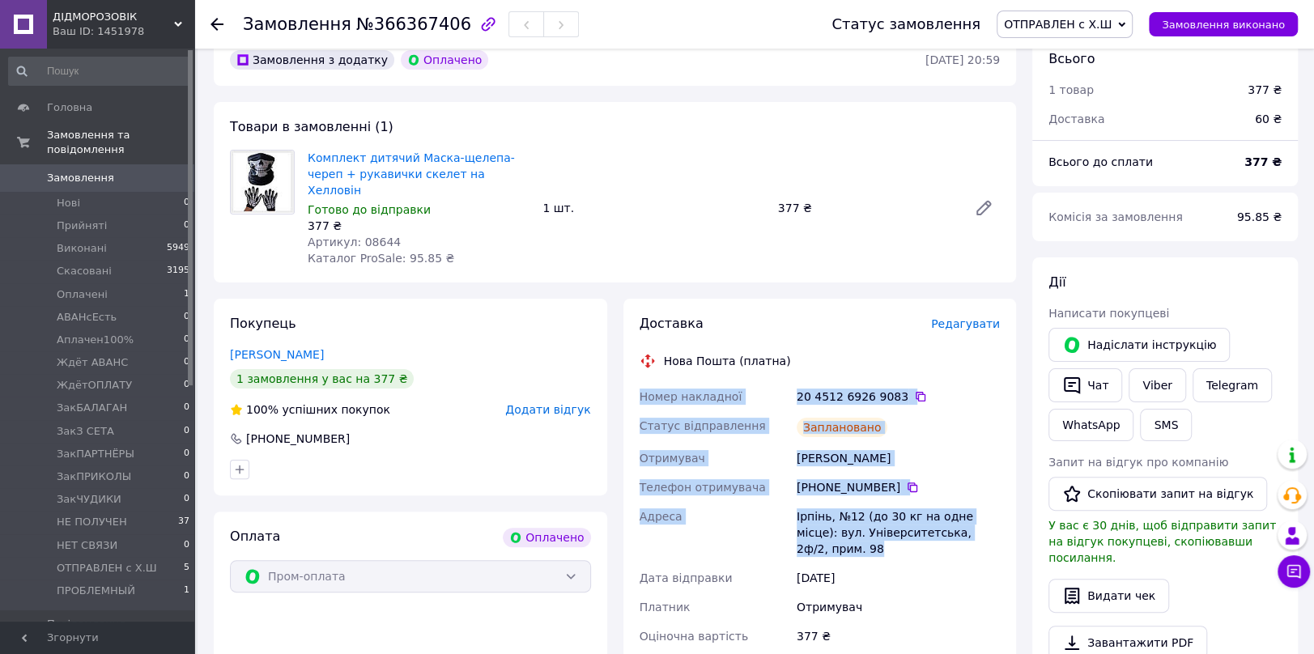
scroll to position [0, 0]
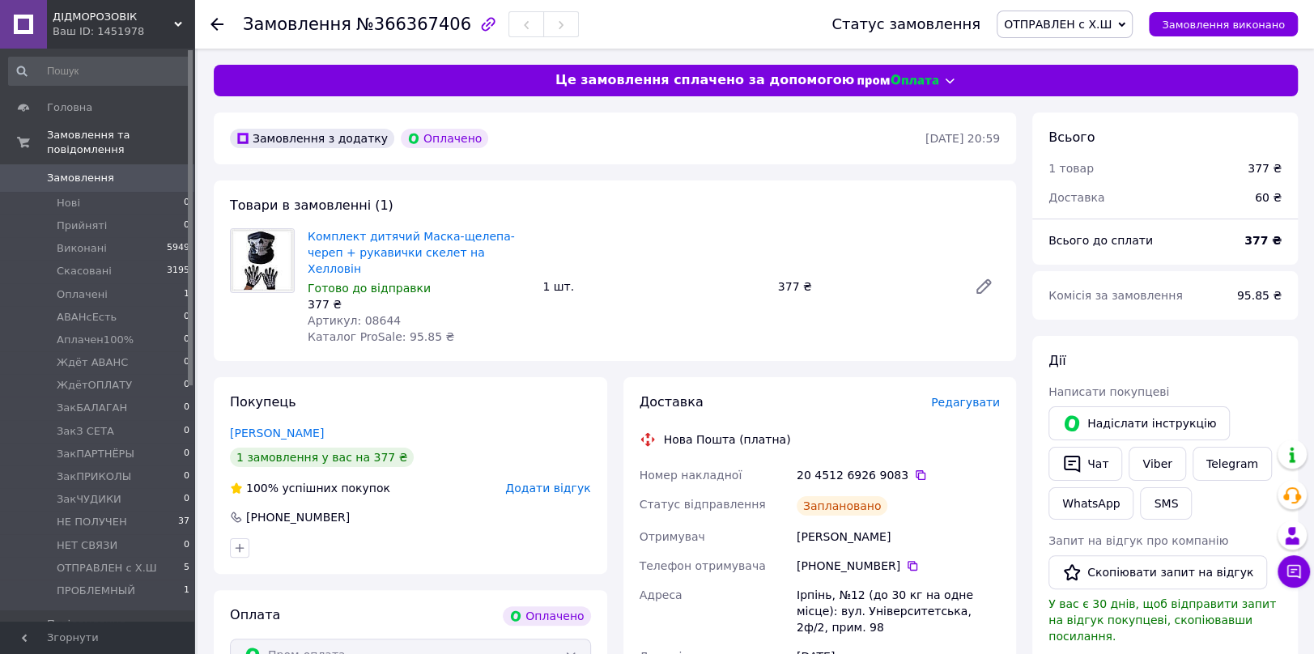
click at [212, 28] on icon at bounding box center [216, 24] width 13 height 13
